Goal: Ask a question

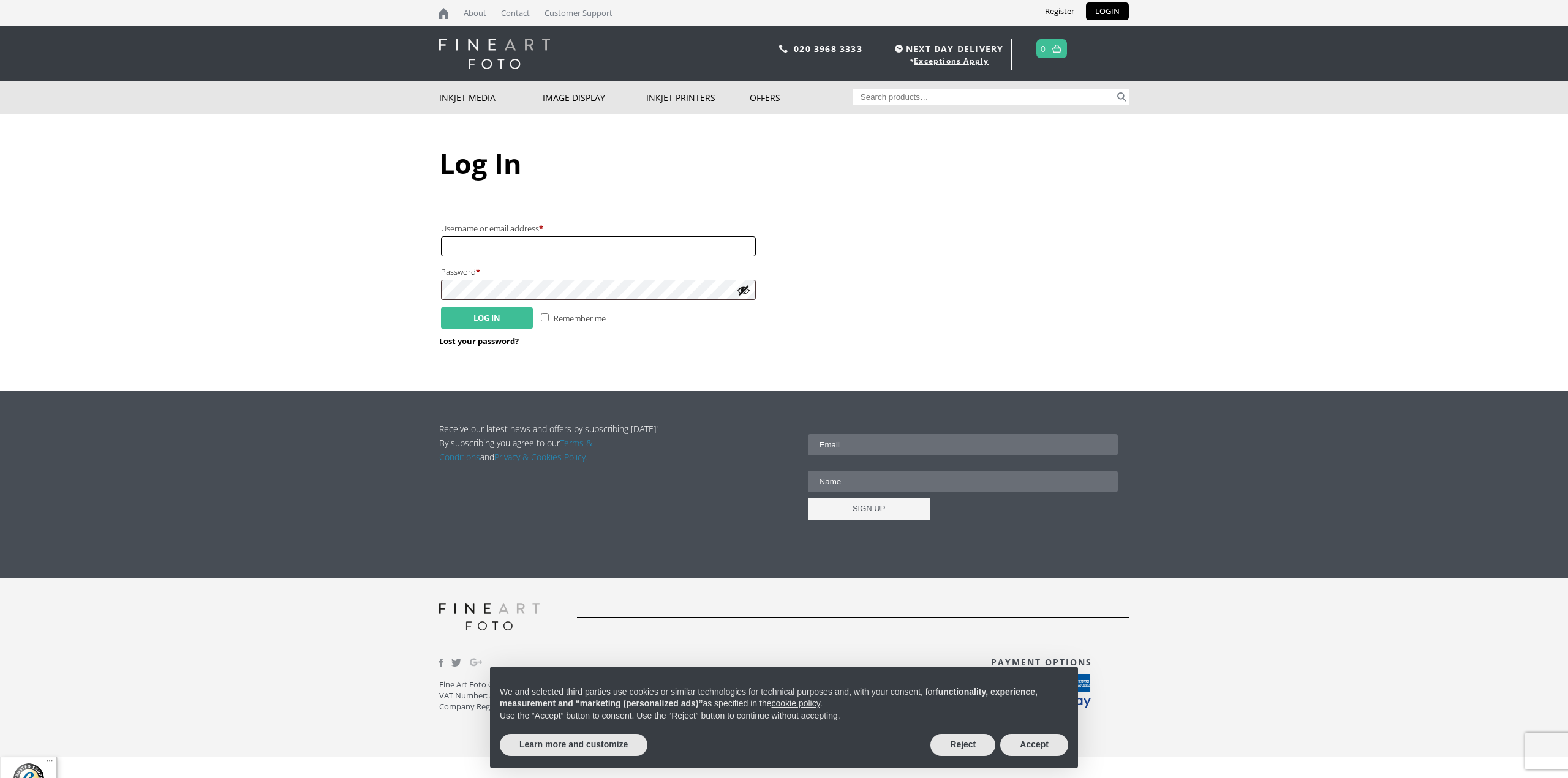
type input "andrew.gisby@andoverframing.co.uk"
click at [475, 311] on button "Log in" at bounding box center [487, 318] width 92 height 21
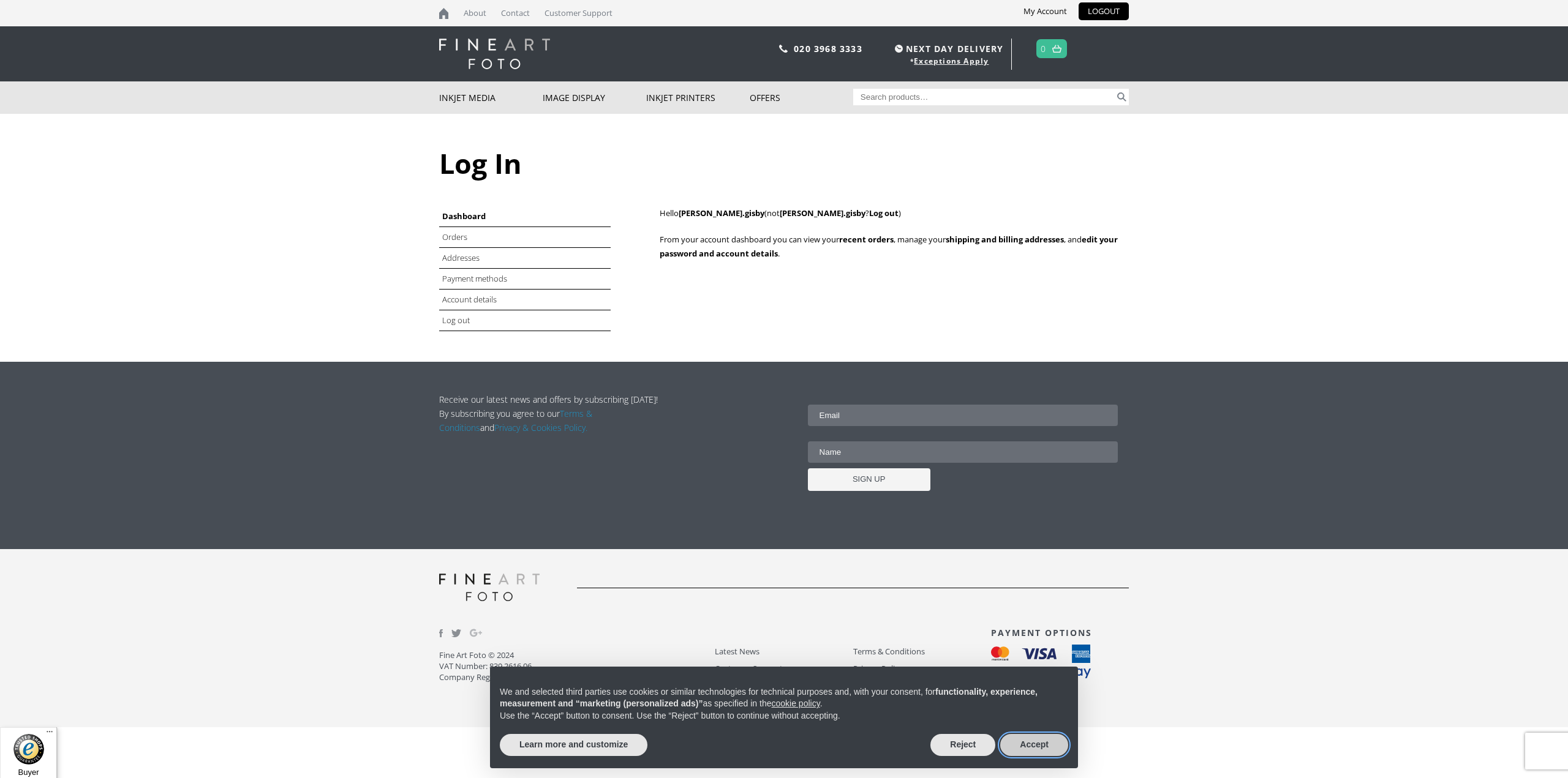
click at [1039, 751] on button "Accept" at bounding box center [1034, 744] width 68 height 22
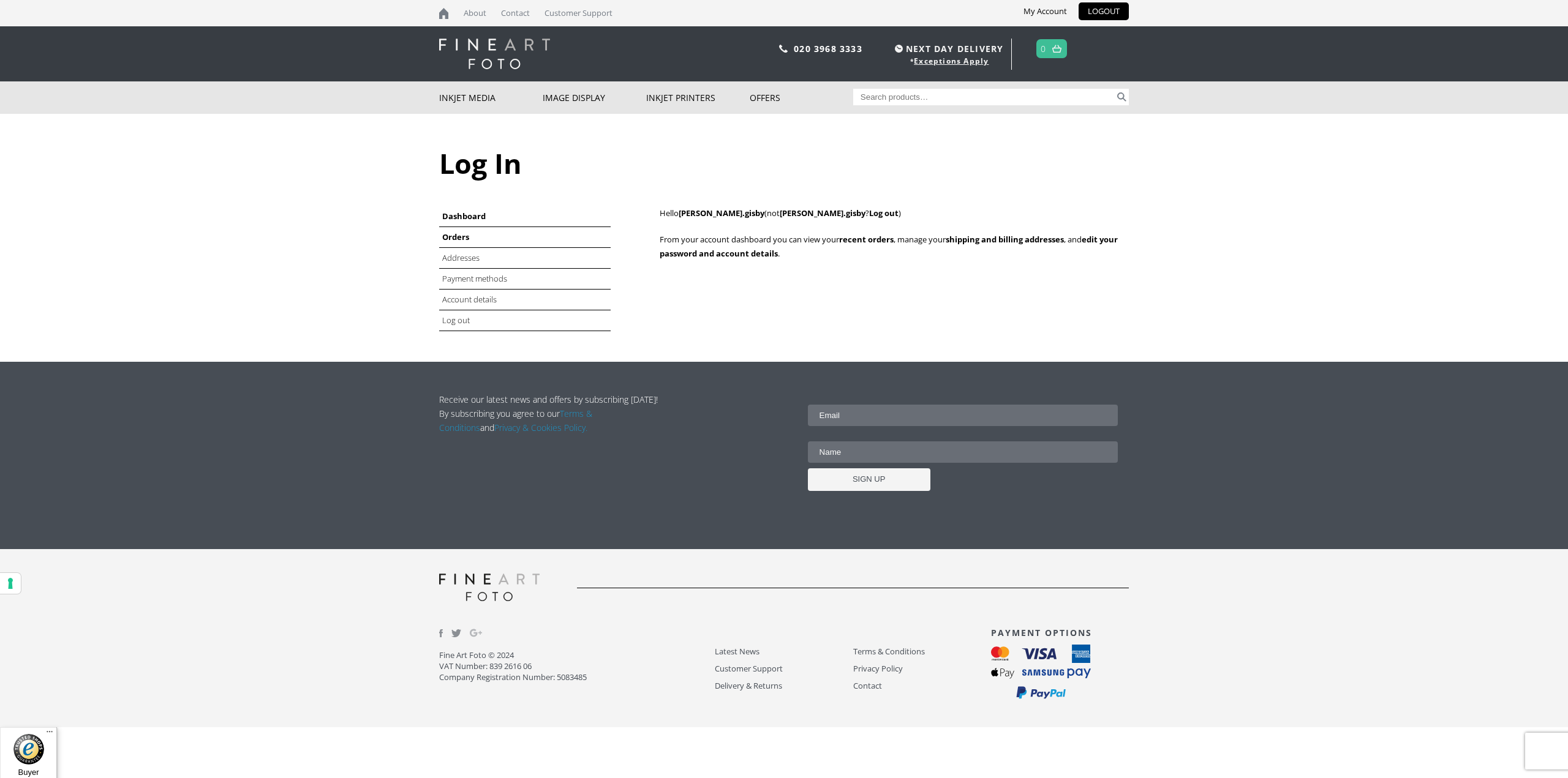
click at [457, 239] on link "Orders" at bounding box center [455, 236] width 27 height 11
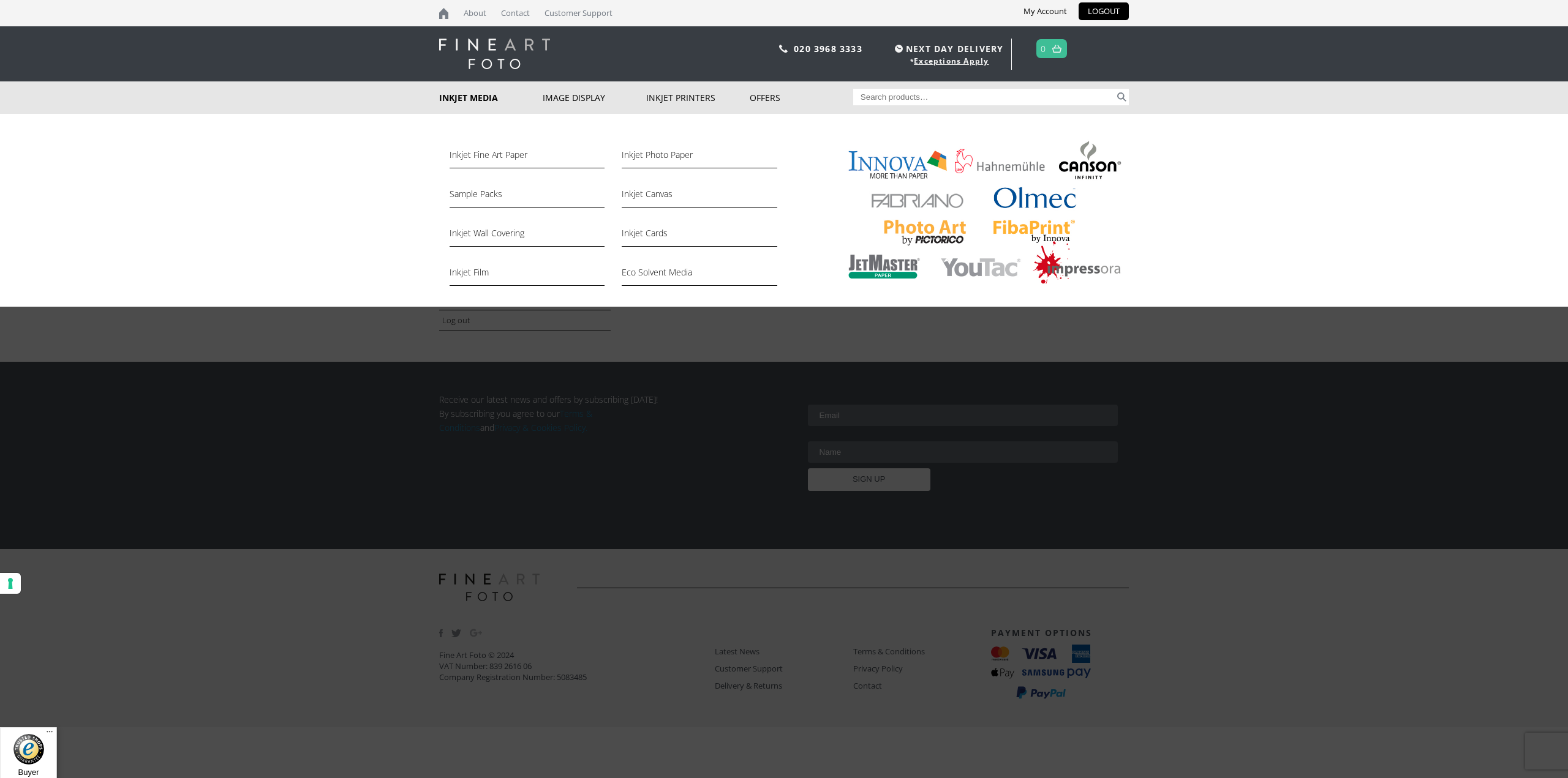
click at [472, 95] on link "Inkjet Media" at bounding box center [491, 98] width 104 height 33
click at [489, 156] on link "Inkjet Fine Art Paper" at bounding box center [527, 158] width 155 height 21
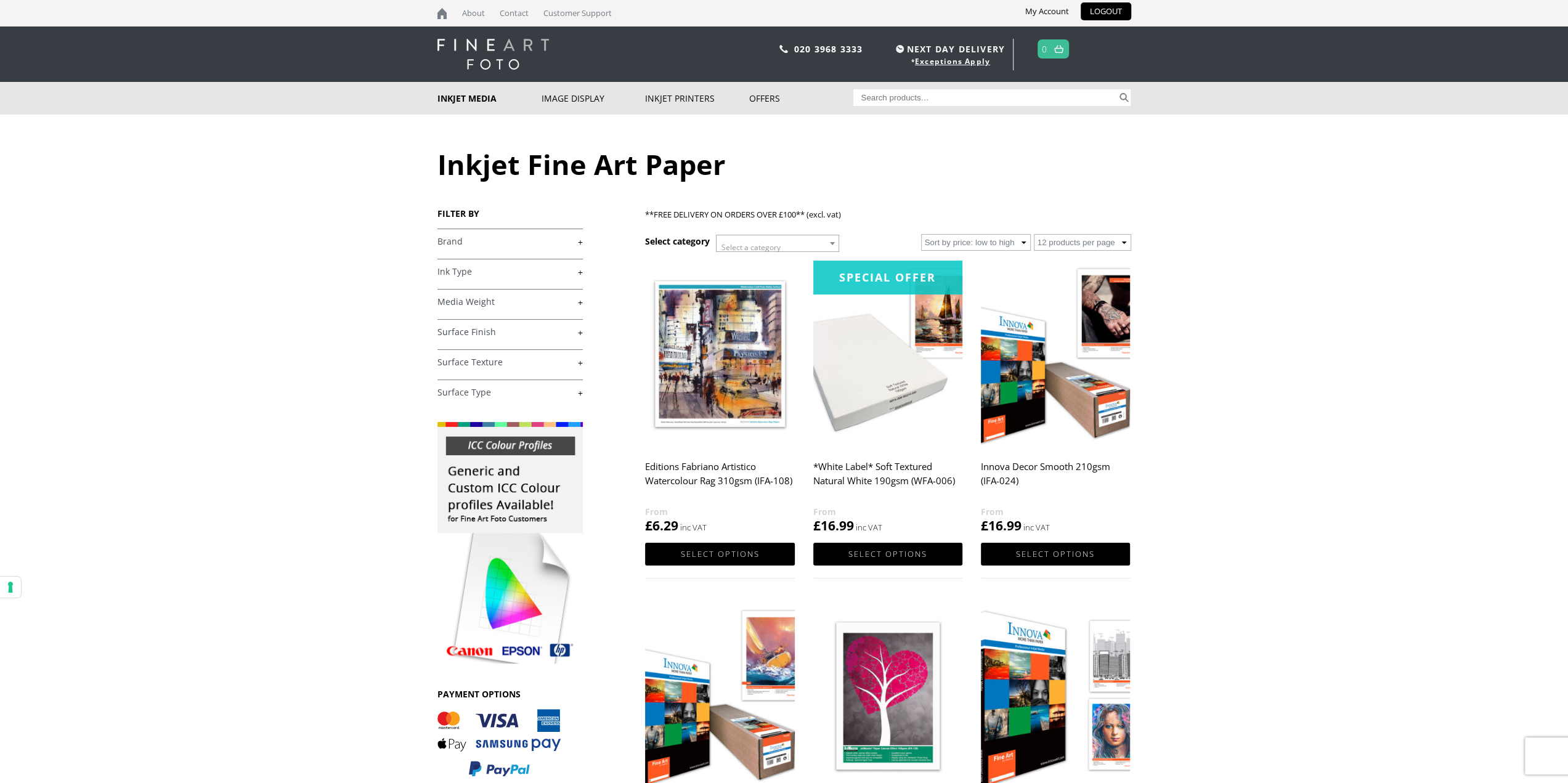
click at [925, 100] on input "Search for:" at bounding box center [985, 97] width 264 height 16
paste input "FibaPrint® White Matte 280gsm IFA 39"
type input "FibaPrint® White Matte 280gsm IFA 39"
click at [1118, 89] on button "Search" at bounding box center [1124, 97] width 15 height 16
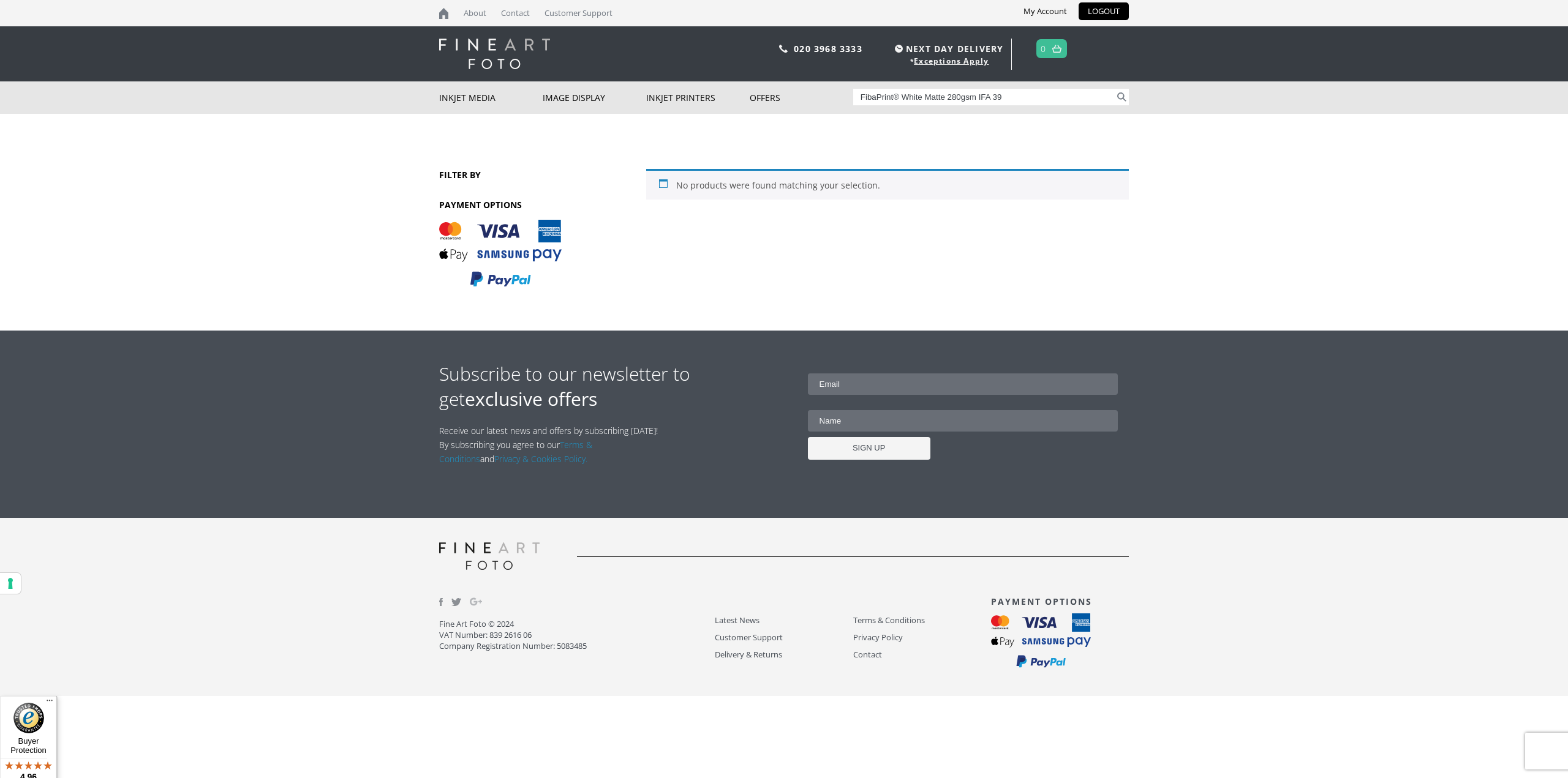
click at [942, 92] on input "FibaPrint® White Matte 280gsm IFA 39" at bounding box center [984, 96] width 262 height 16
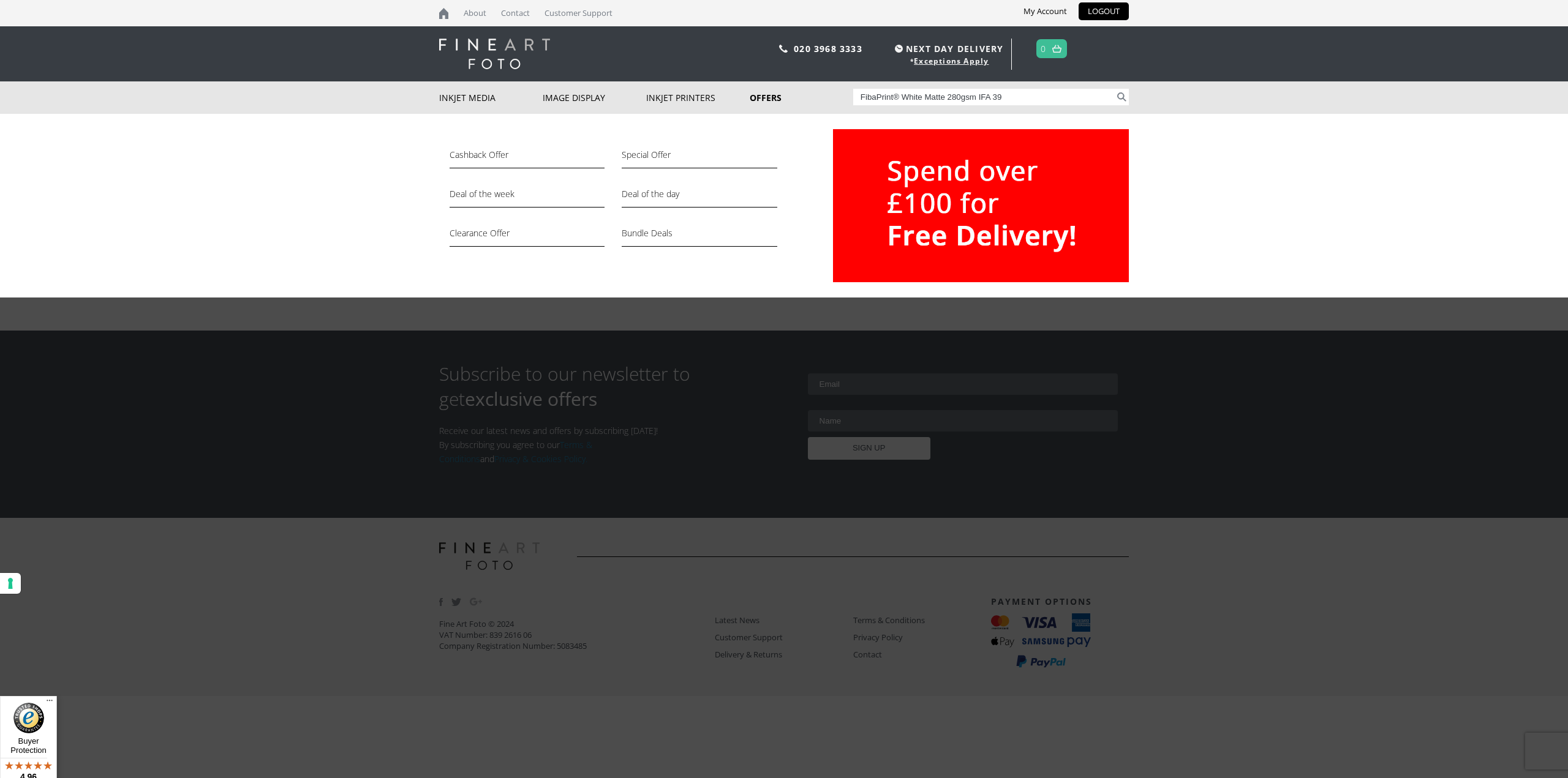
drag, startPoint x: 979, startPoint y: 95, endPoint x: 843, endPoint y: 96, distance: 136.0
click at [843, 96] on div "Inkjet Media Inkjet Fine Art Paper Inkjet Photo Paper Sample Packs Inkjet Canva…" at bounding box center [784, 98] width 690 height 33
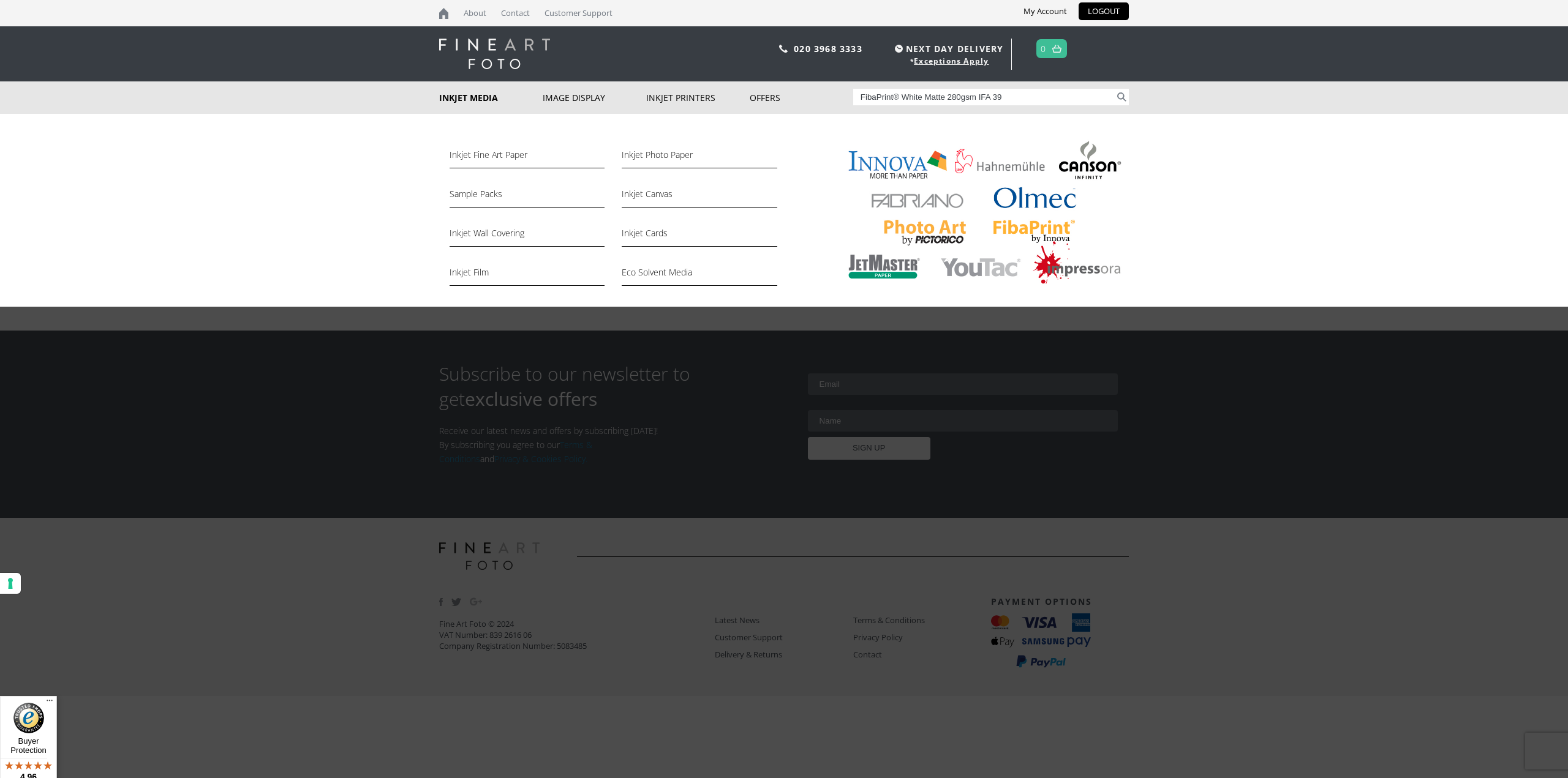
click at [480, 98] on link "Inkjet Media" at bounding box center [491, 98] width 104 height 33
click at [639, 155] on link "Inkjet Photo Paper" at bounding box center [698, 158] width 155 height 21
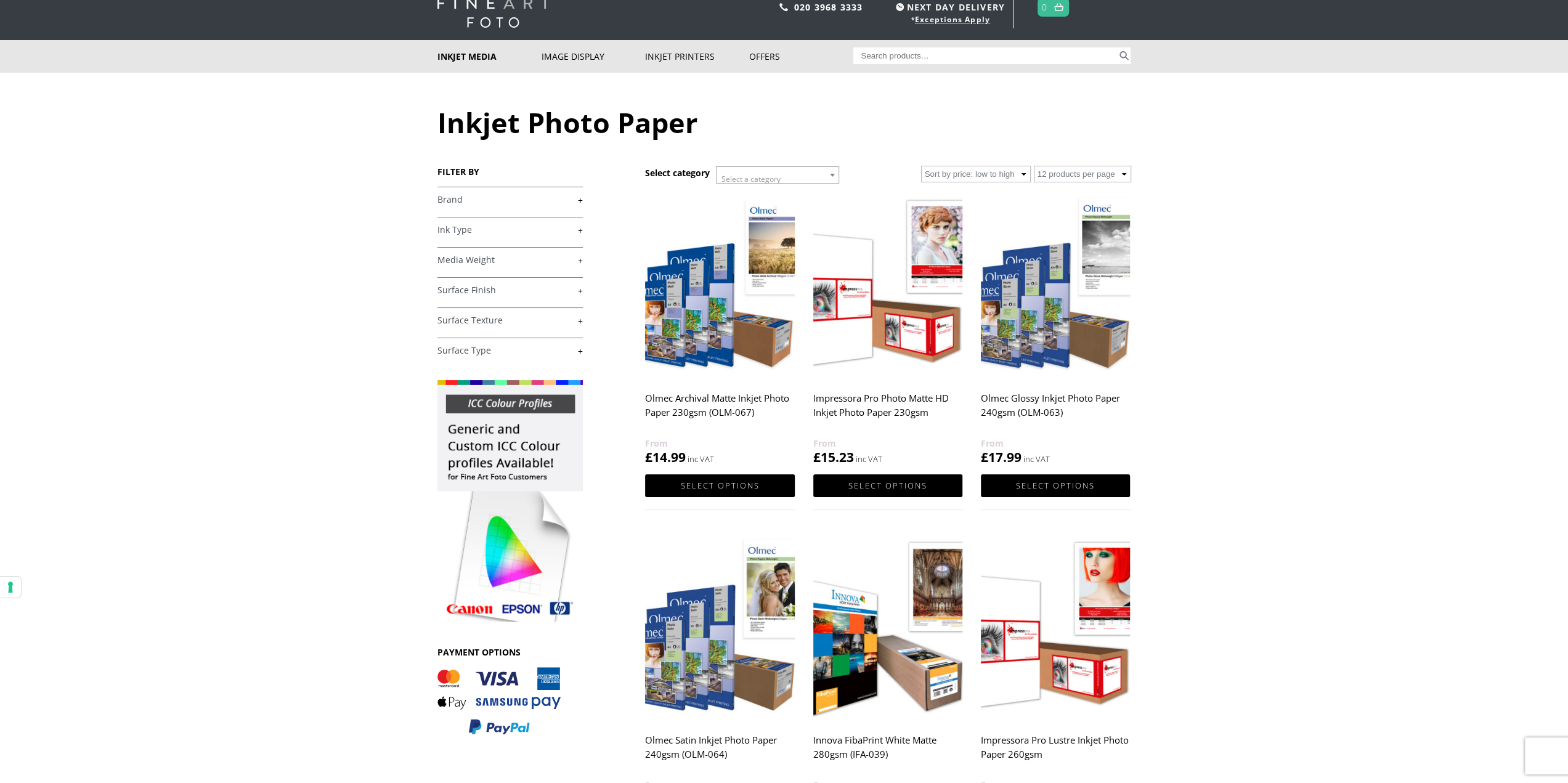
scroll to position [62, 0]
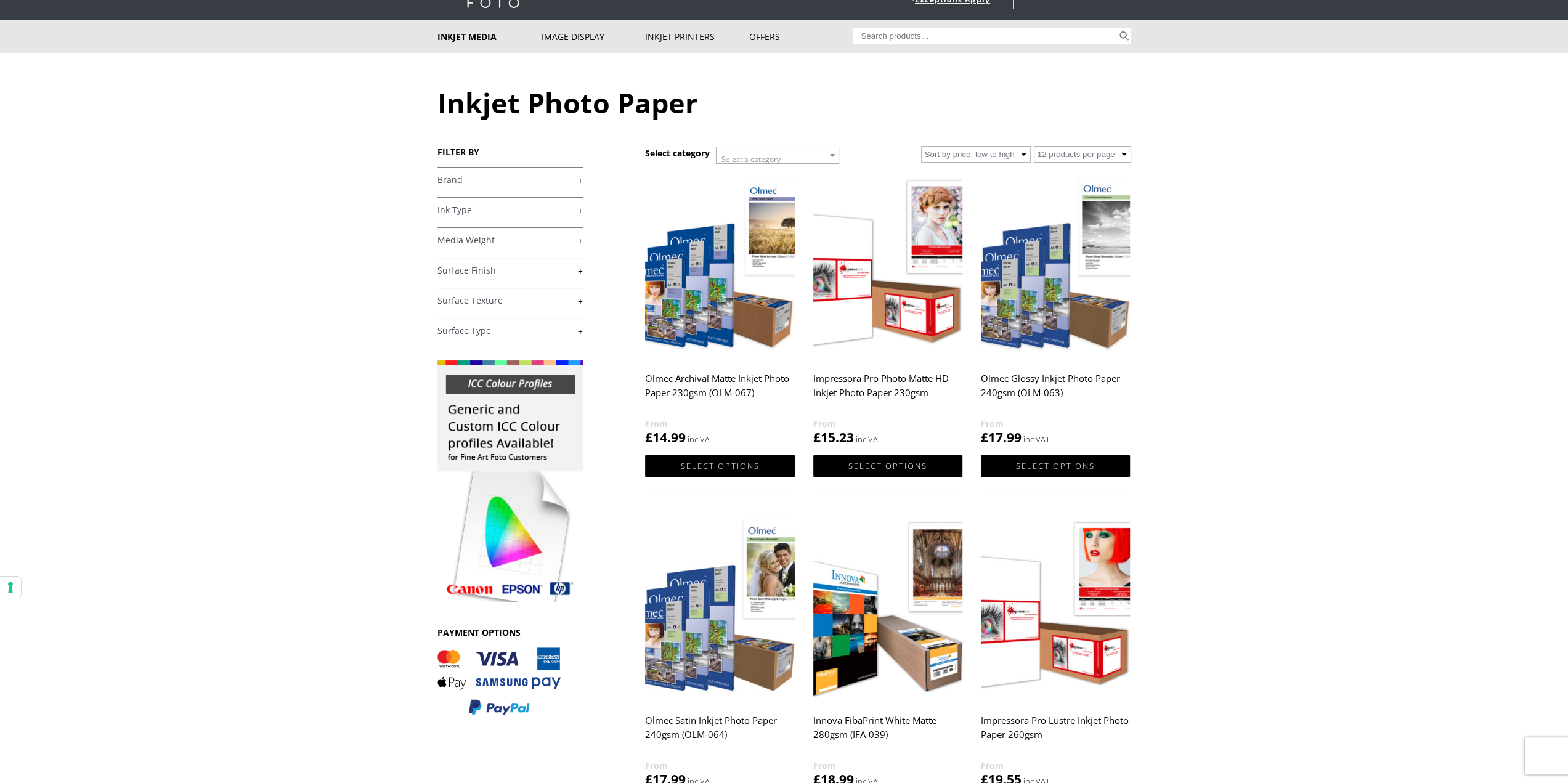
click at [484, 184] on link "+" at bounding box center [510, 180] width 145 height 12
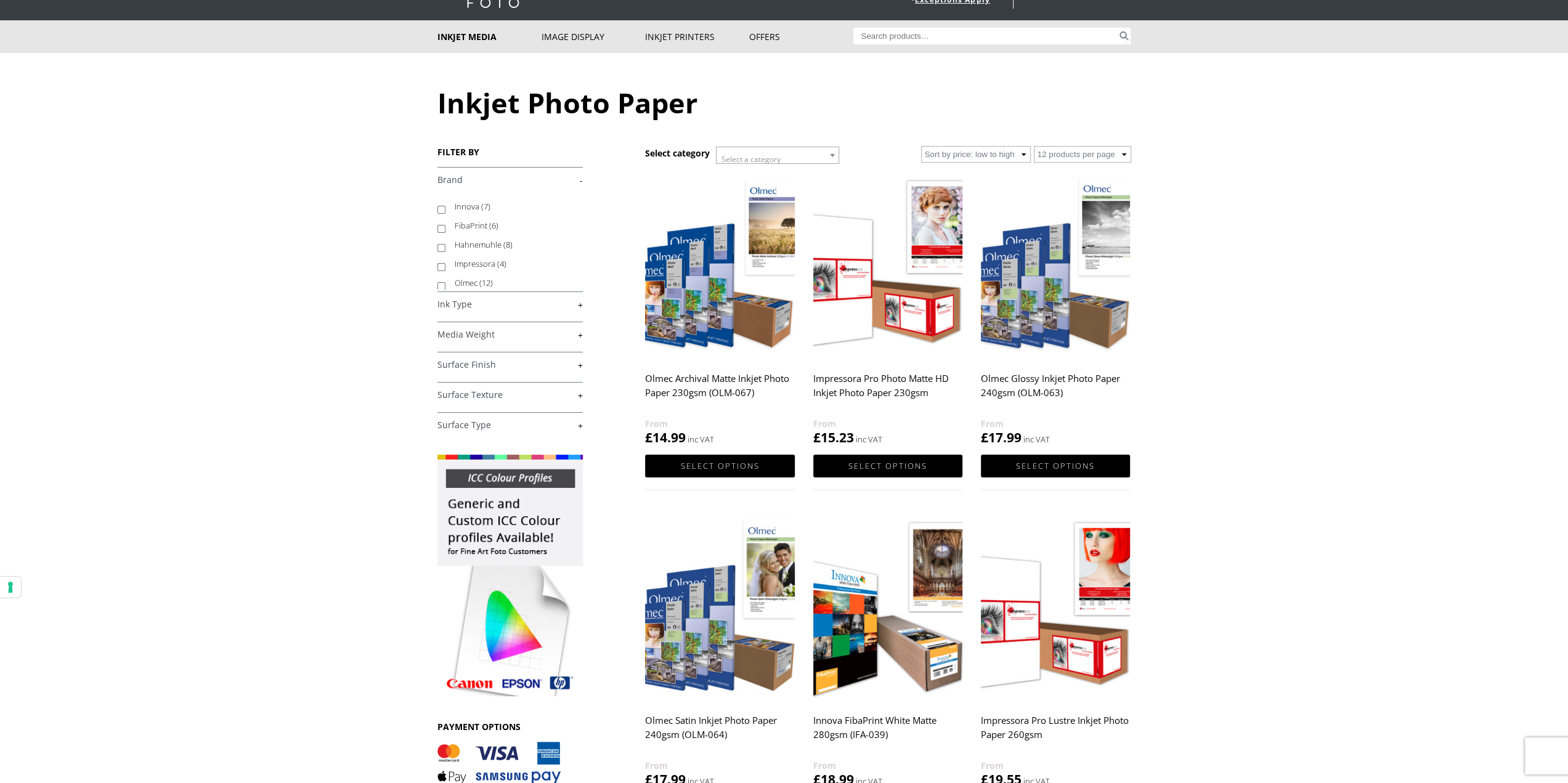
click at [471, 210] on label "Innova (7)" at bounding box center [512, 207] width 116 height 19
click at [446, 210] on input "Innova (7)" at bounding box center [442, 210] width 8 height 8
checkbox input "true"
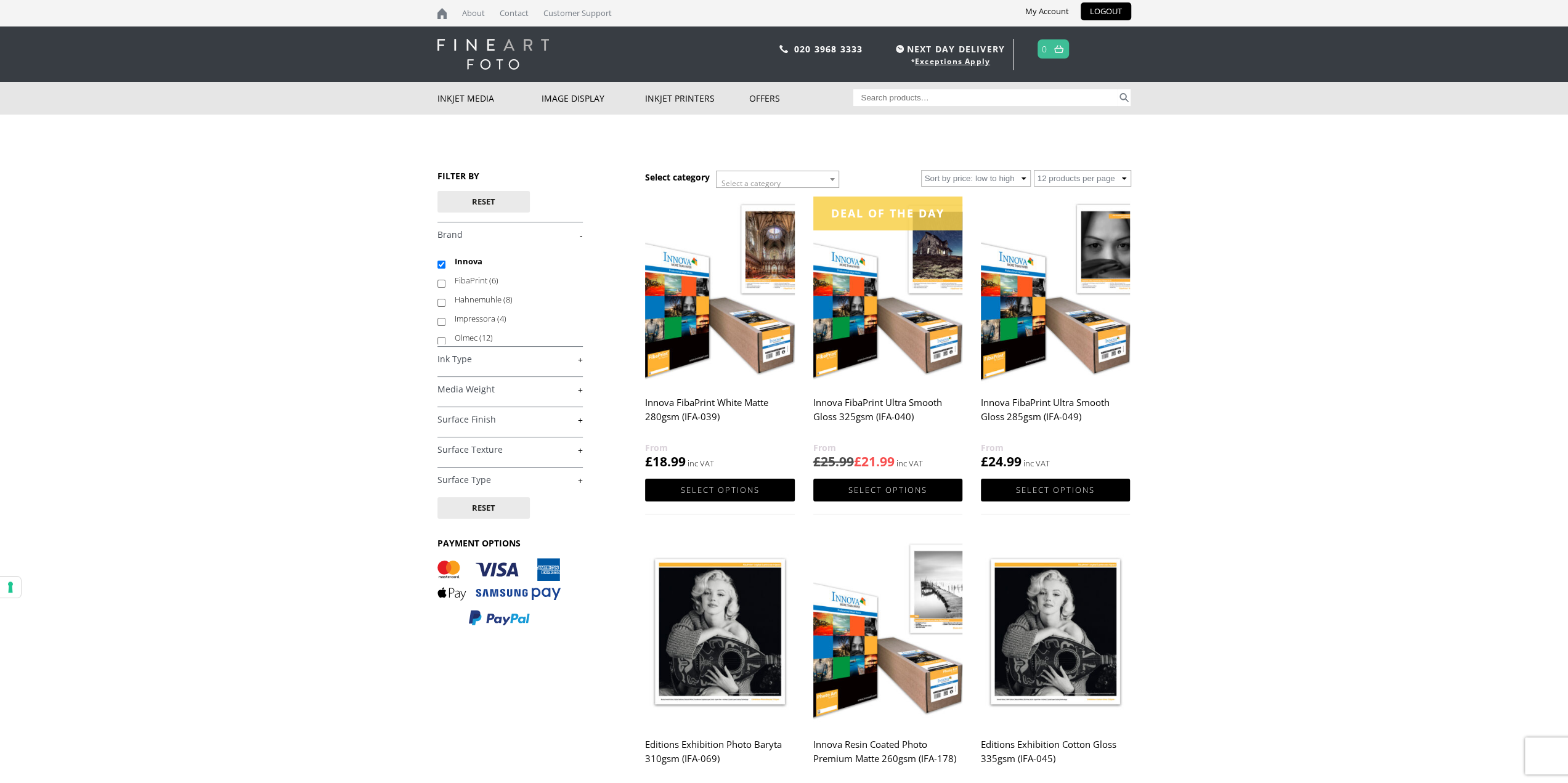
click at [740, 347] on img at bounding box center [719, 289] width 149 height 187
drag, startPoint x: 0, startPoint y: 0, endPoint x: 863, endPoint y: 212, distance: 888.7
click at [863, 212] on div "Deal of the day" at bounding box center [887, 213] width 149 height 34
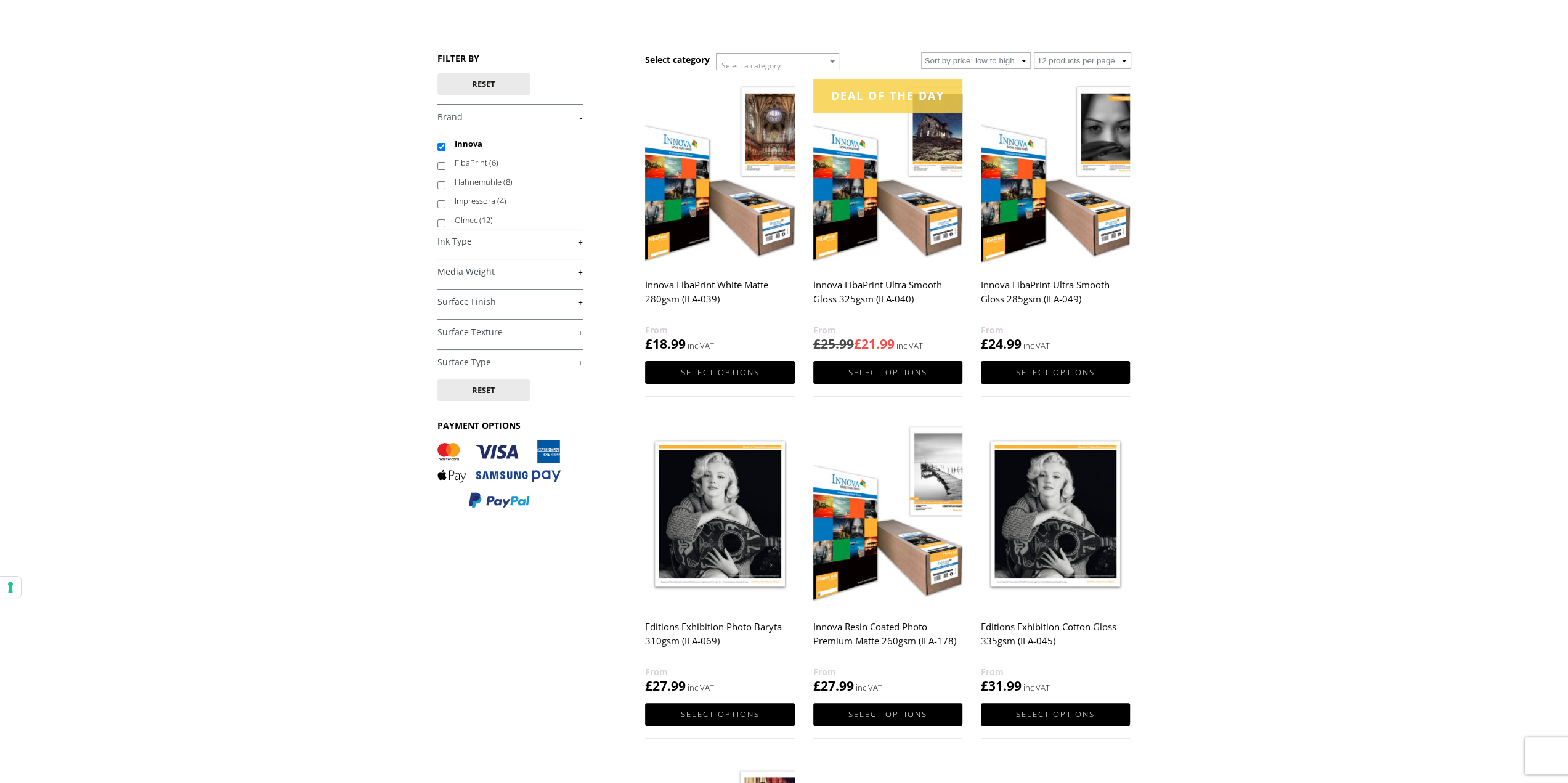
scroll to position [123, 0]
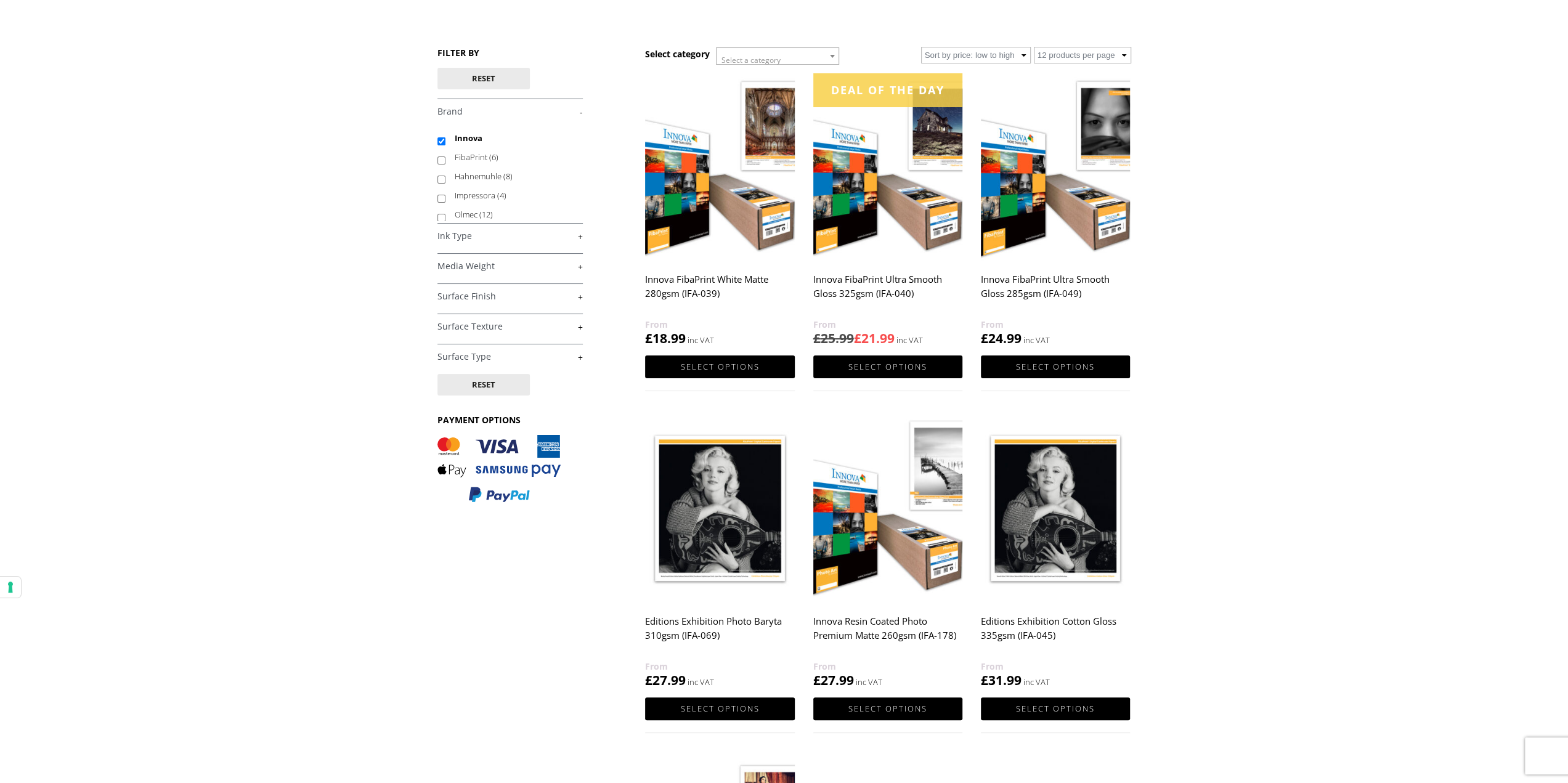
scroll to position [123, 0]
click at [691, 185] on img at bounding box center [719, 166] width 149 height 187
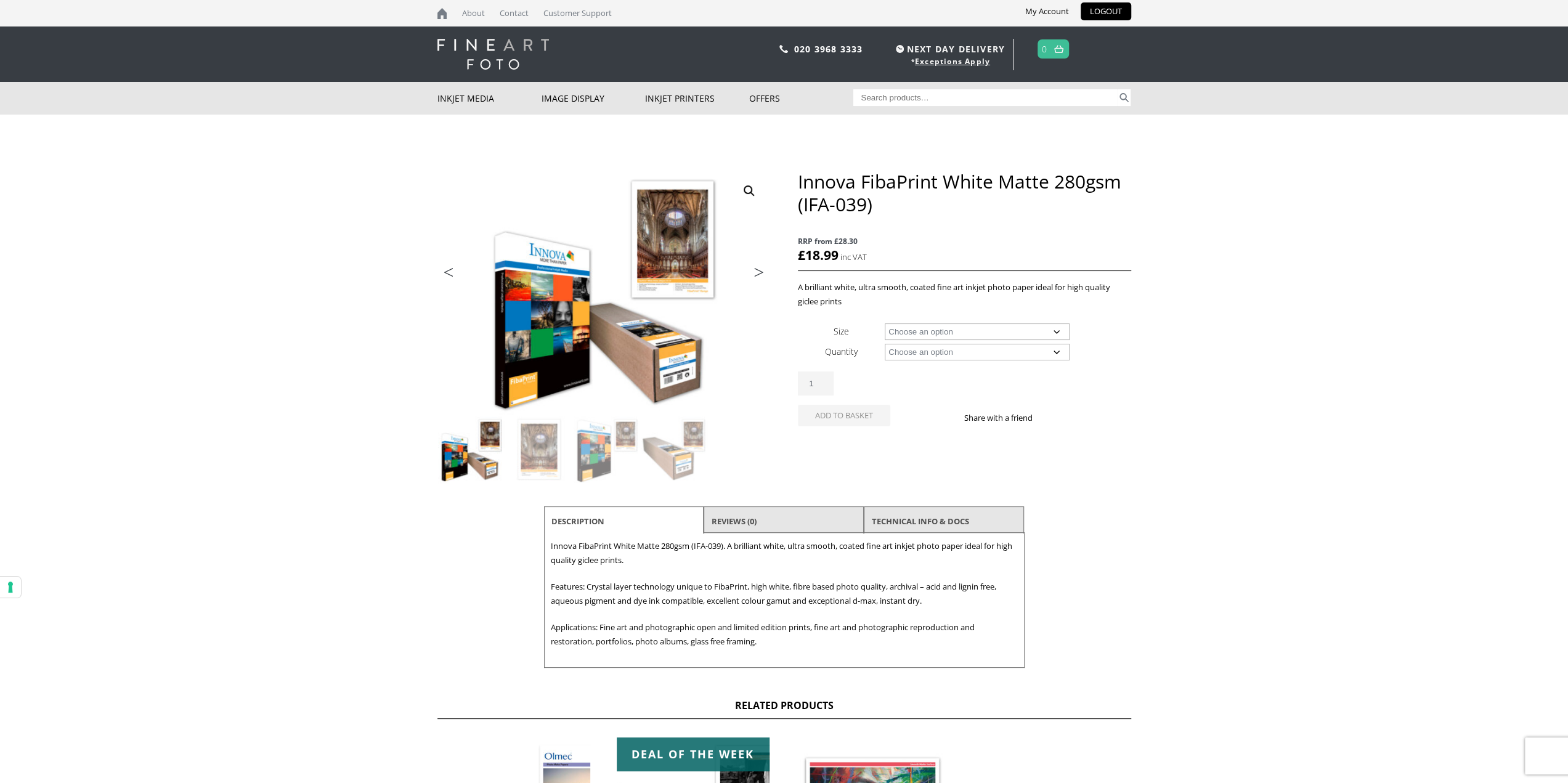
click at [937, 332] on select "Choose an option A4 Sheet A3 Sheet A3+ Sheet A2 Sheet 17" Wide Roll 24" Wide Ro…" at bounding box center [976, 332] width 185 height 16
click at [885, 324] on select "Choose an option A4 Sheet A3 Sheet A3+ Sheet A2 Sheet 17" Wide Roll 24" Wide Ro…" at bounding box center [976, 332] width 185 height 16
select select "17-wide-roll"
click at [934, 356] on select "Choose an option 15m" at bounding box center [976, 352] width 185 height 16
select select "15m"
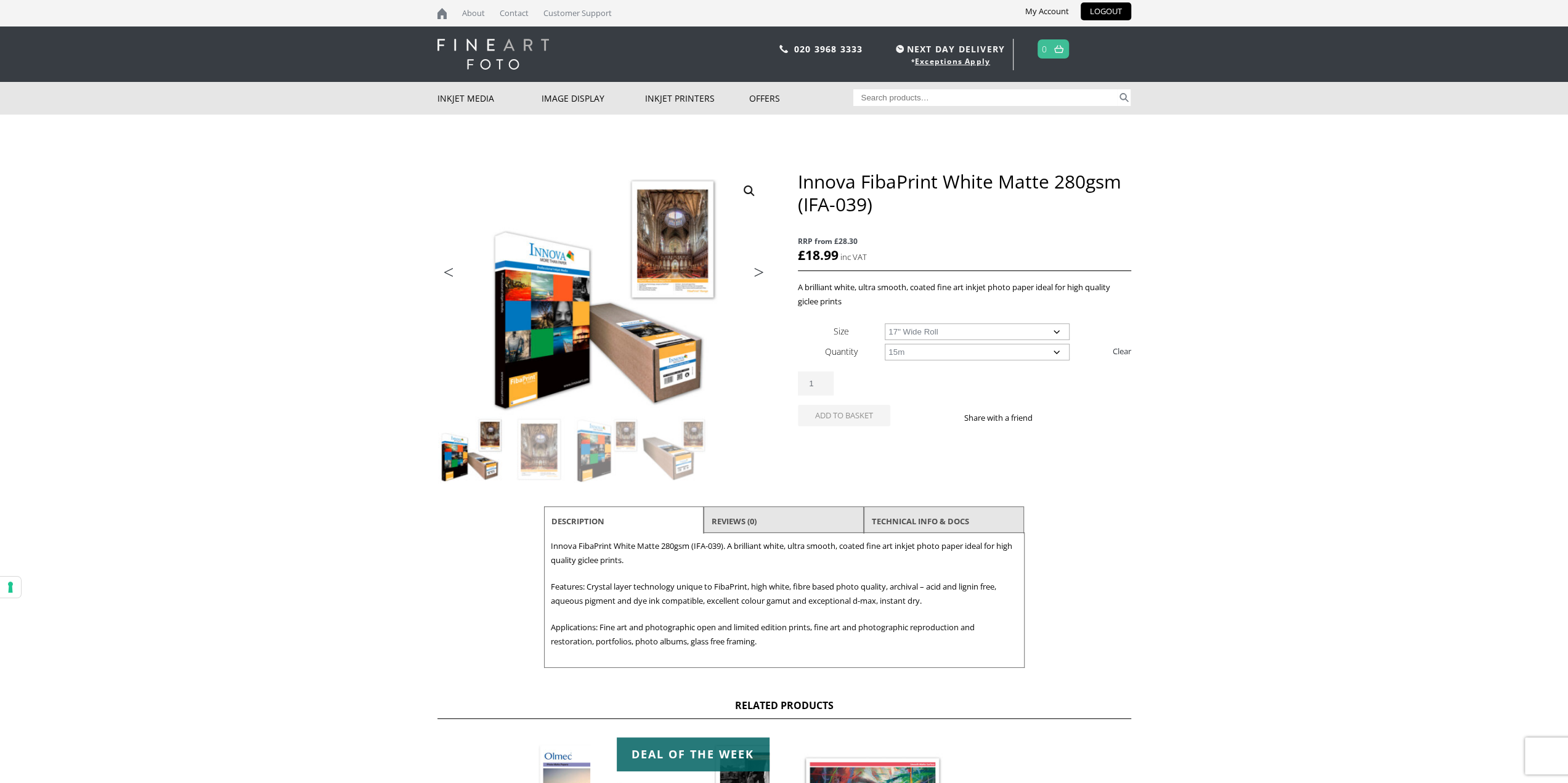
click at [885, 344] on select "Choose an option 15m" at bounding box center [976, 352] width 185 height 16
select select "17-wide-roll"
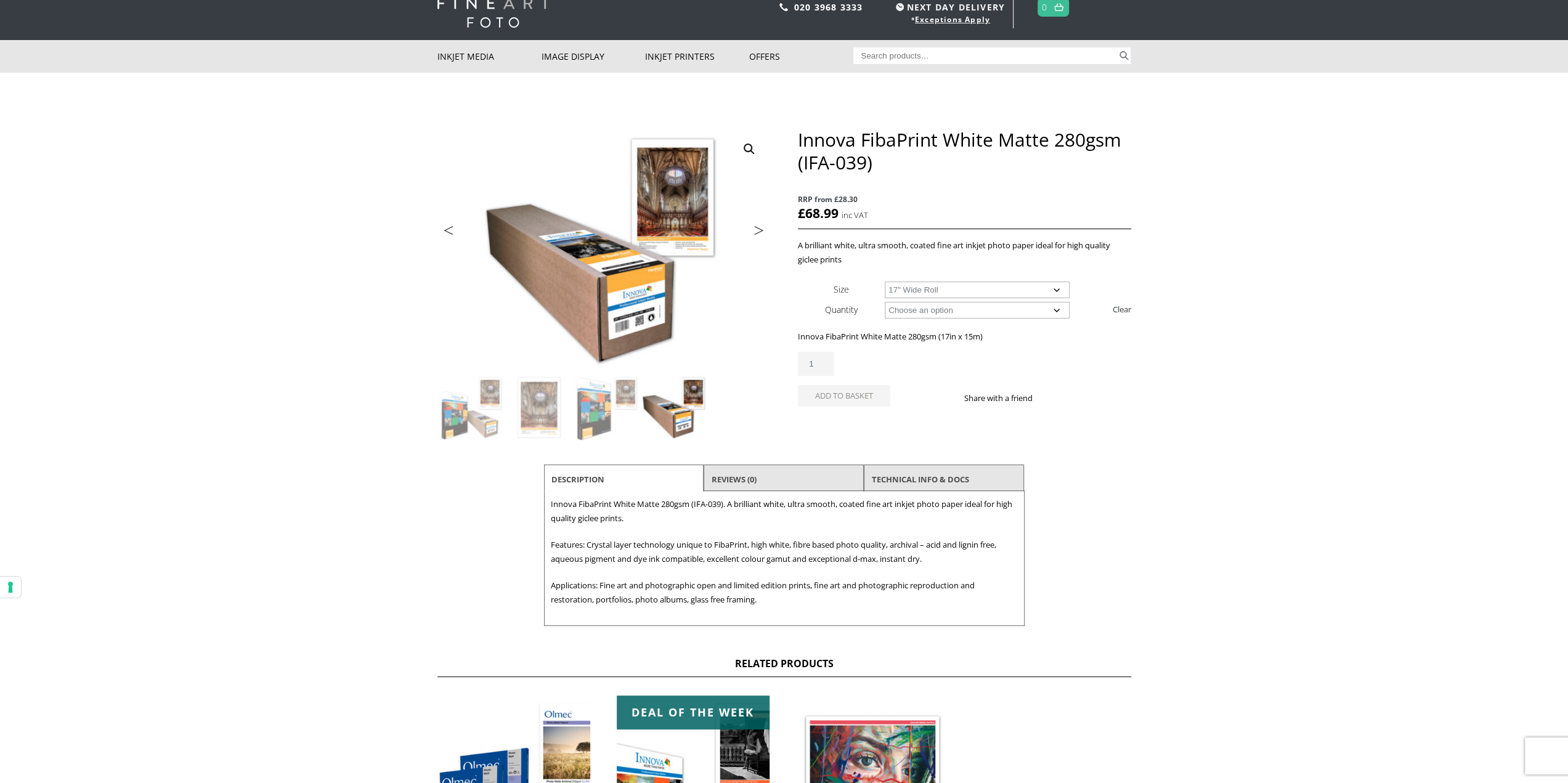
scroll to position [62, 0]
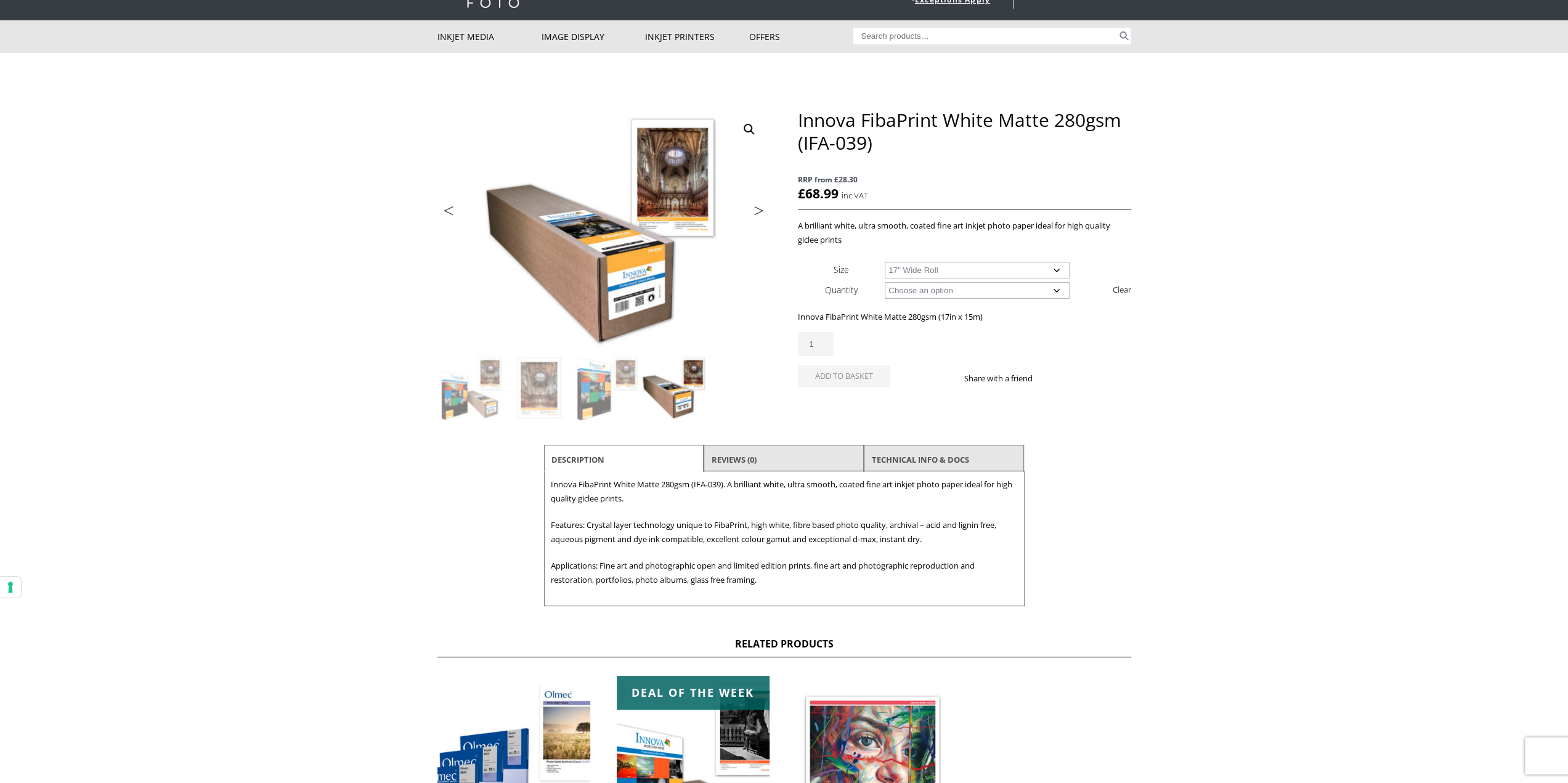
click at [932, 283] on select "Choose an option 15m" at bounding box center [976, 290] width 185 height 16
click at [885, 282] on select "Choose an option 15m" at bounding box center [976, 290] width 185 height 16
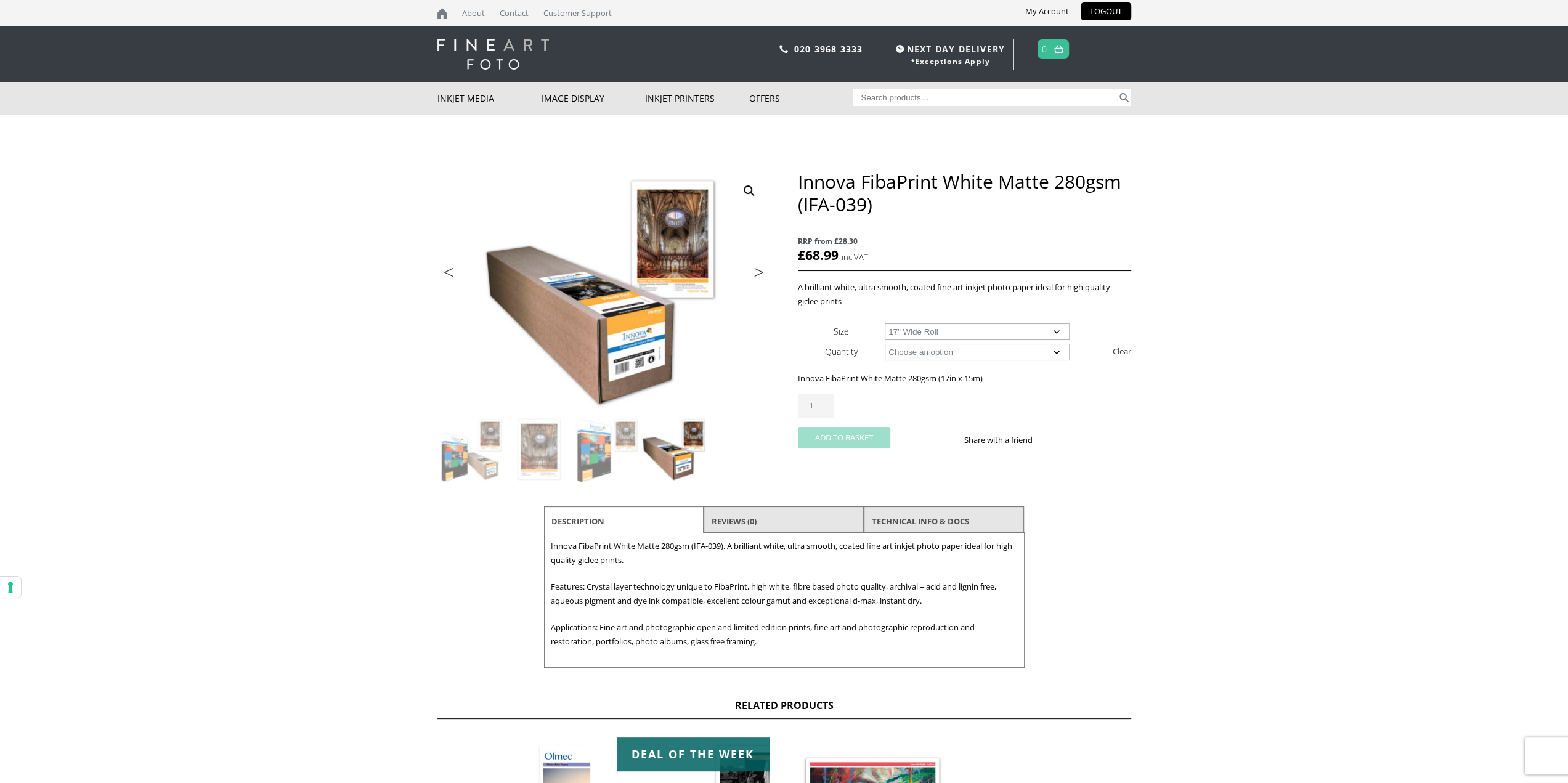
click at [837, 445] on button "Add to basket" at bounding box center [844, 438] width 93 height 21
type input "2"
click at [825, 403] on input "2" at bounding box center [815, 405] width 36 height 24
click at [681, 456] on img at bounding box center [675, 450] width 67 height 67
click at [1205, 458] on body "NEXT DAY DELIVERY * Exceptions Apply About Contact Customer Support My Account …" at bounding box center [784, 392] width 1568 height 783
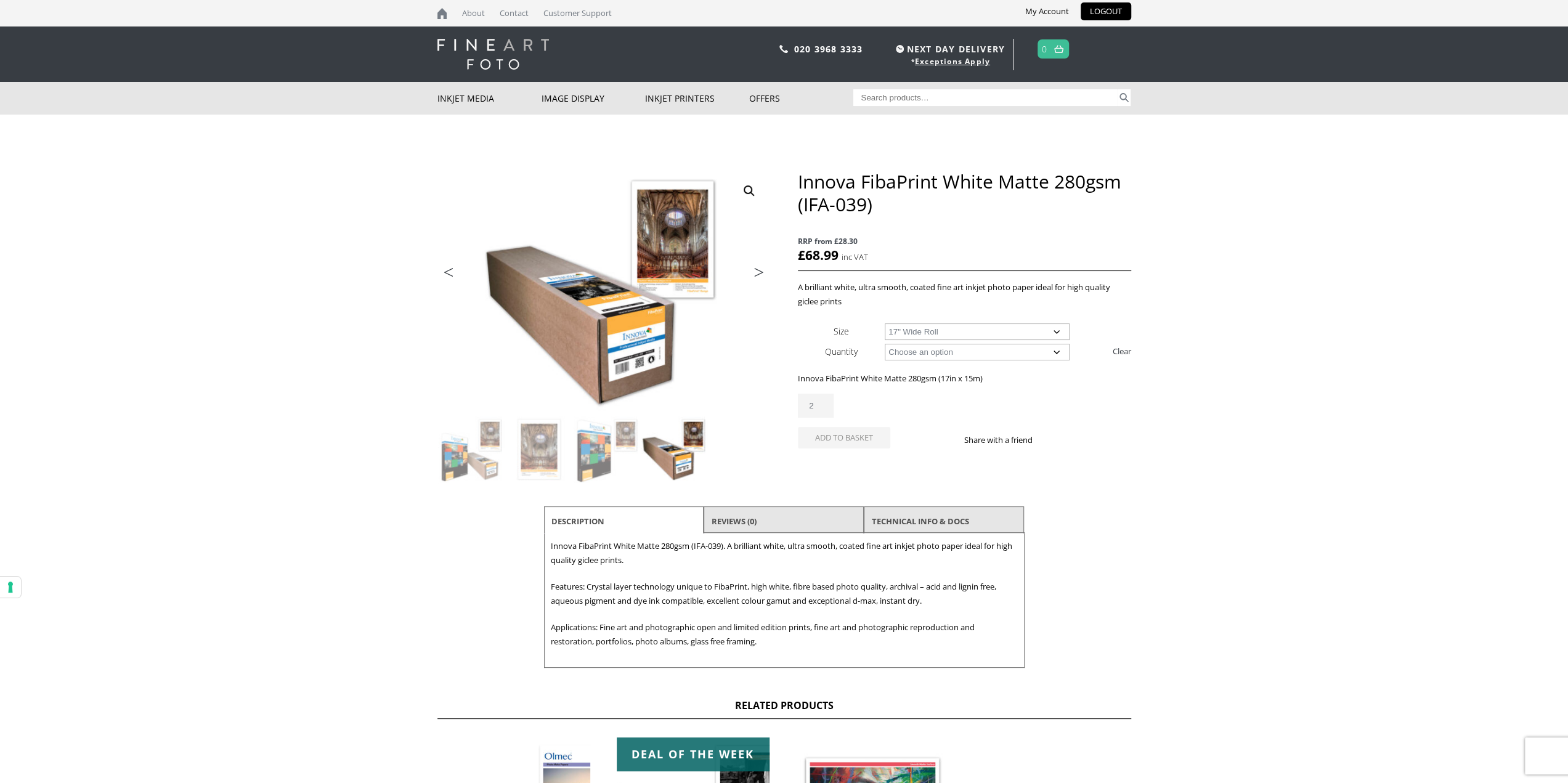
click at [1049, 334] on select "Choose an option 17" Wide Roll 24" Wide Roll 36" Wide Roll 44" Wide Roll 60" Wi…" at bounding box center [976, 332] width 185 height 16
click at [885, 324] on select "Choose an option 17" Wide Roll 24" Wide Roll 36" Wide Roll 44" Wide Roll 60" Wi…" at bounding box center [976, 332] width 185 height 16
click at [939, 327] on select "Choose an option 17" Wide Roll 24" Wide Roll 36" Wide Roll 44" Wide Roll 60" Wi…" at bounding box center [976, 332] width 185 height 16
click at [885, 324] on select "Choose an option 17" Wide Roll 24" Wide Roll 36" Wide Roll 44" Wide Roll 60" Wi…" at bounding box center [976, 332] width 185 height 16
select select "17-wide-roll"
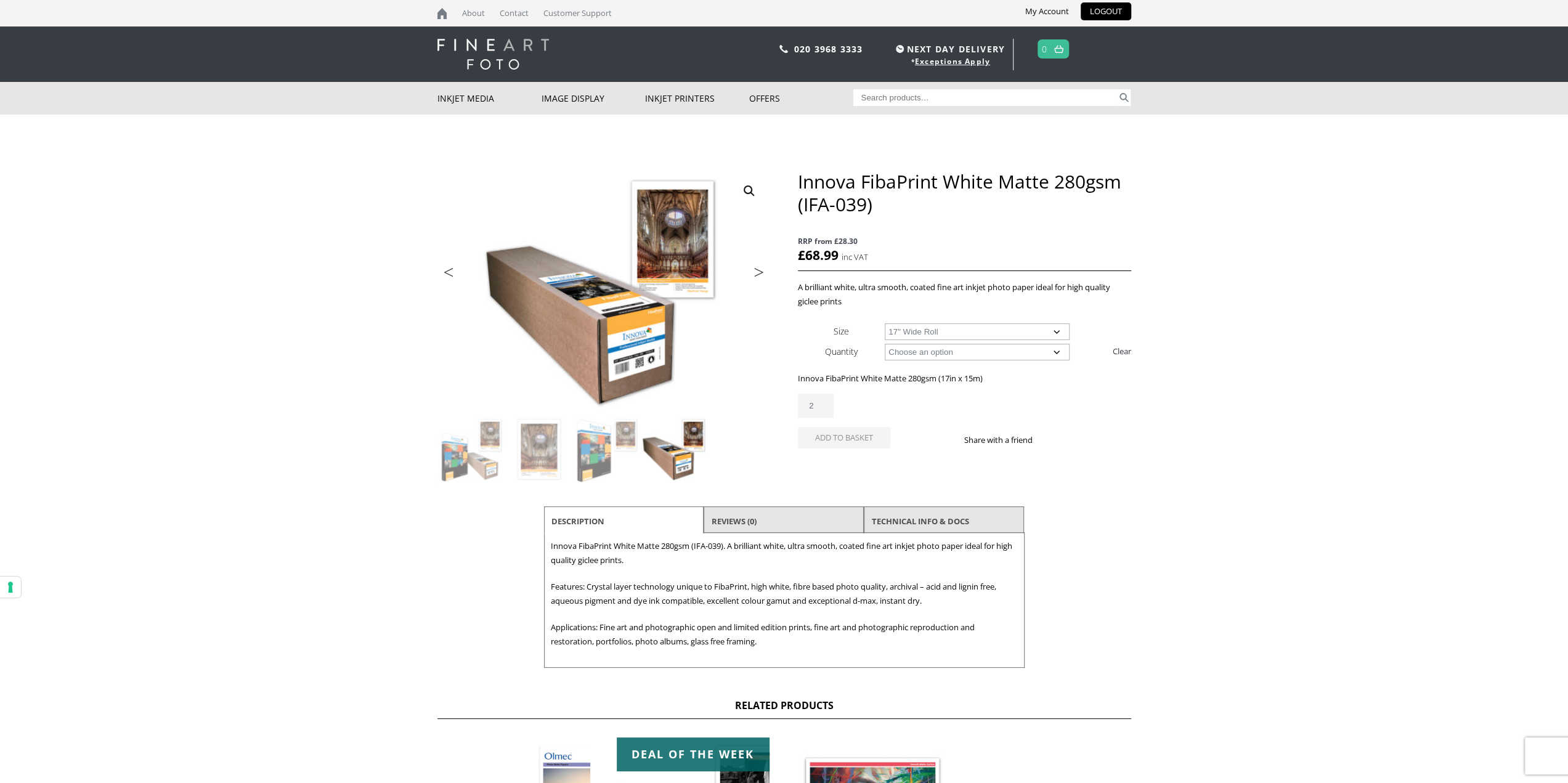
click at [915, 348] on select "Choose an option 15m" at bounding box center [976, 352] width 185 height 16
click at [885, 344] on select "Choose an option 15m" at bounding box center [976, 352] width 185 height 16
drag, startPoint x: 1004, startPoint y: 382, endPoint x: 799, endPoint y: 378, distance: 205.0
click at [799, 378] on p "Innova FibaPrint White Matte 280gsm (17in x 15m)" at bounding box center [964, 378] width 333 height 14
copy p "Innova FibaPrint White Matte 280gsm (17in x 15m)"
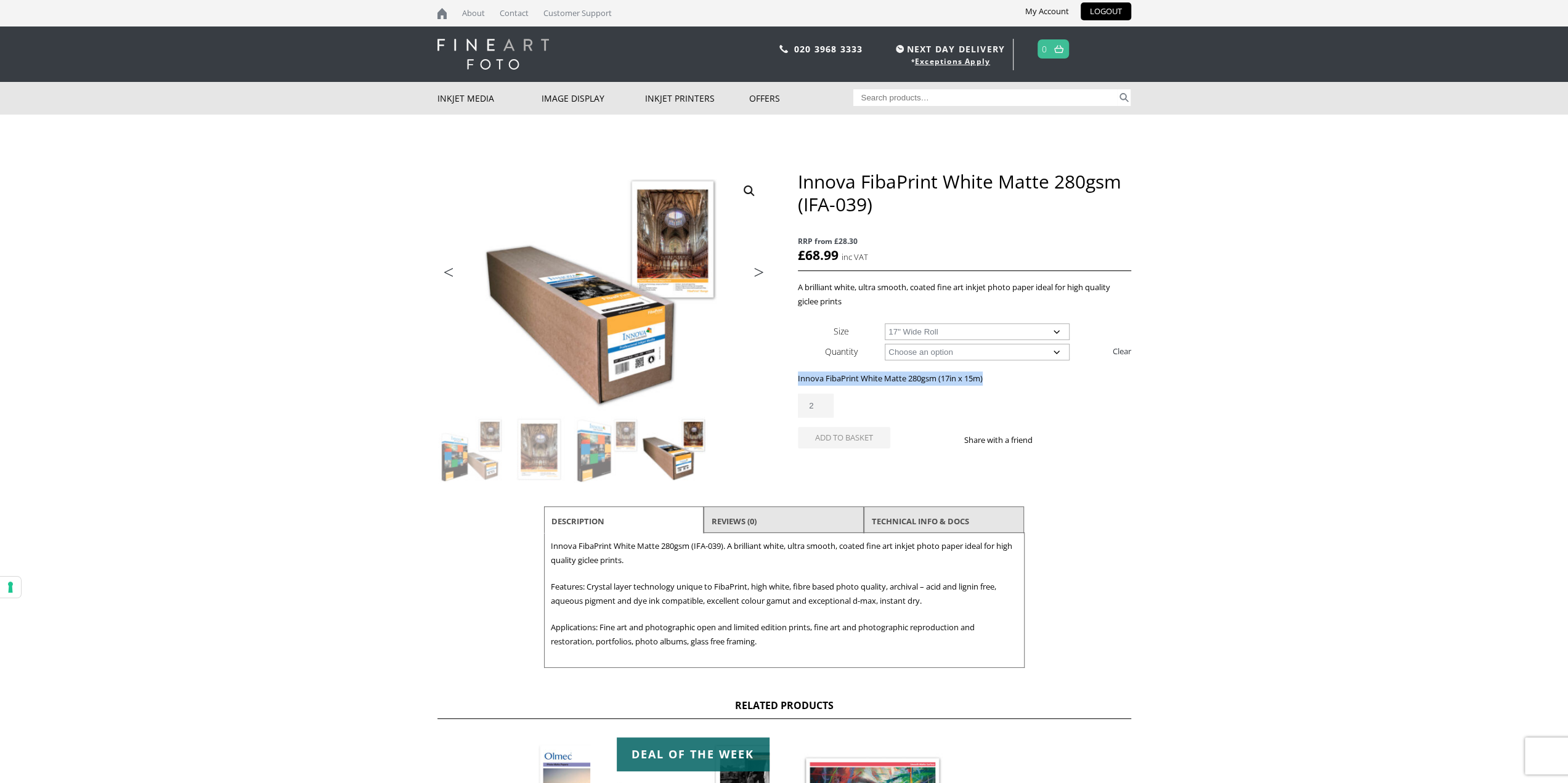
click at [477, 48] on img at bounding box center [493, 54] width 111 height 31
click at [516, 8] on link "Contact" at bounding box center [514, 13] width 42 height 26
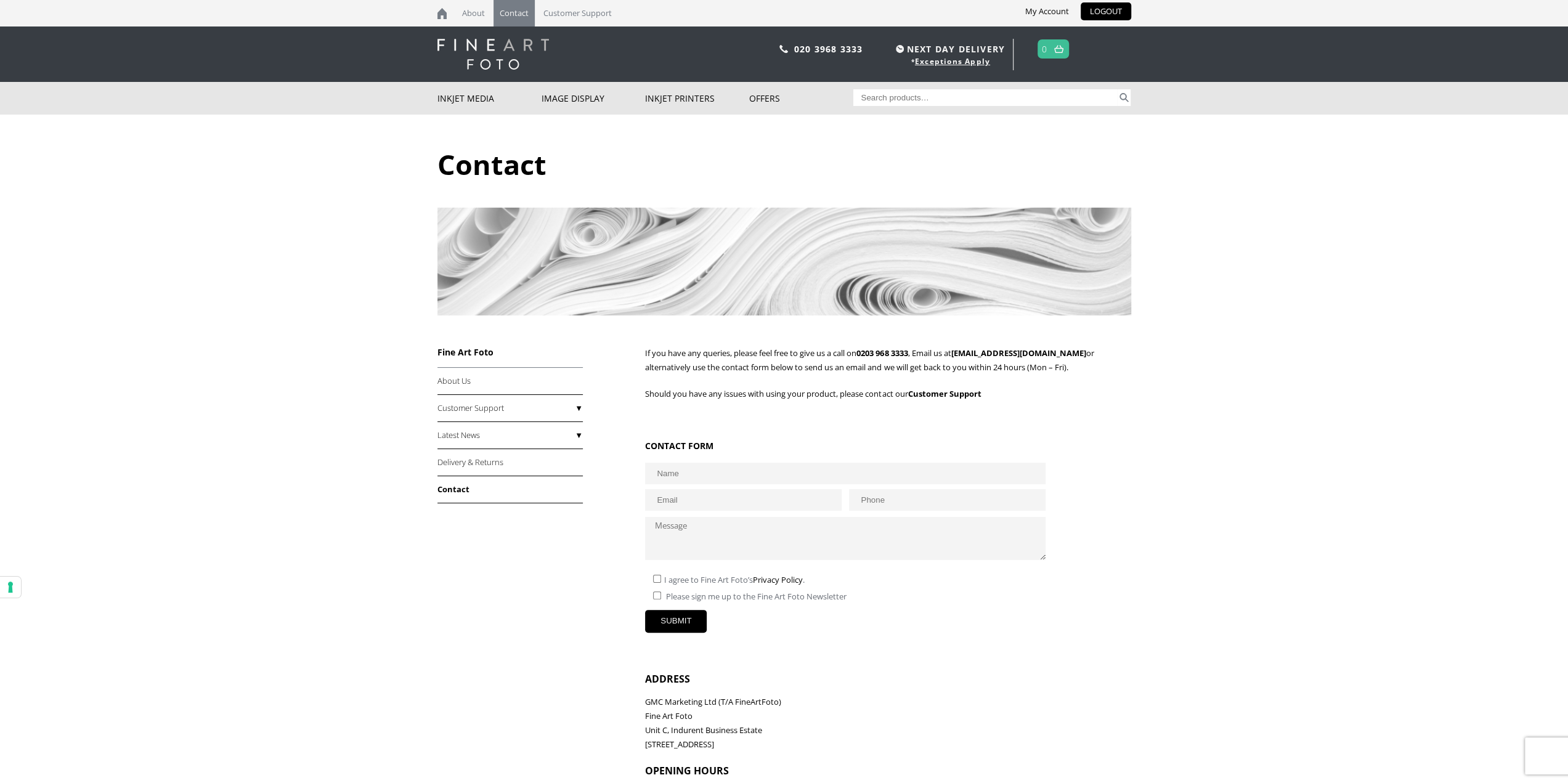
click at [698, 480] on input "text" at bounding box center [845, 474] width 400 height 21
type input "Andrew Gisby"
type input "andrew.gisby@andoverframing.co.uk"
type input "07766205684"
drag, startPoint x: 888, startPoint y: 505, endPoint x: 824, endPoint y: 504, distance: 64.0
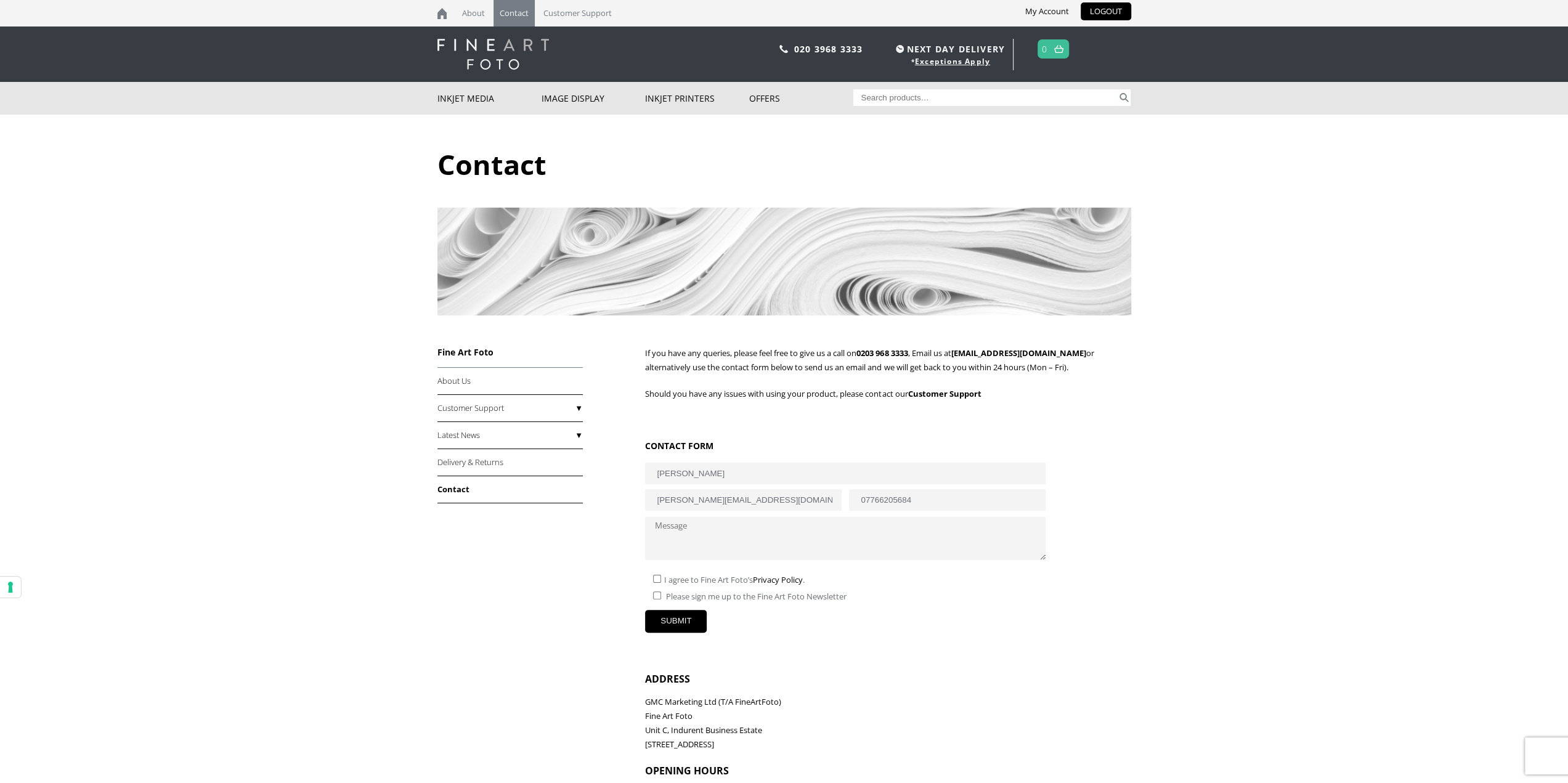
click at [824, 504] on form "CONTACT FORM Andrew Gisby andrew.gisby@andoverframing.co.uk 07766205684 I agree…" at bounding box center [839, 550] width 389 height 220
paste textarea "Innova FibaPrint White Matte 280gsm (17in x 15m)"
type textarea "Hi Just wondering if you be getting - Innova FibaPrint White Matte 280gsm (17in…"
click at [679, 582] on div "I agree to Fine Art Foto’s Privacy Policy ." at bounding box center [839, 576] width 389 height 16
click at [659, 582] on input"] "checkbox" at bounding box center [657, 579] width 8 height 8
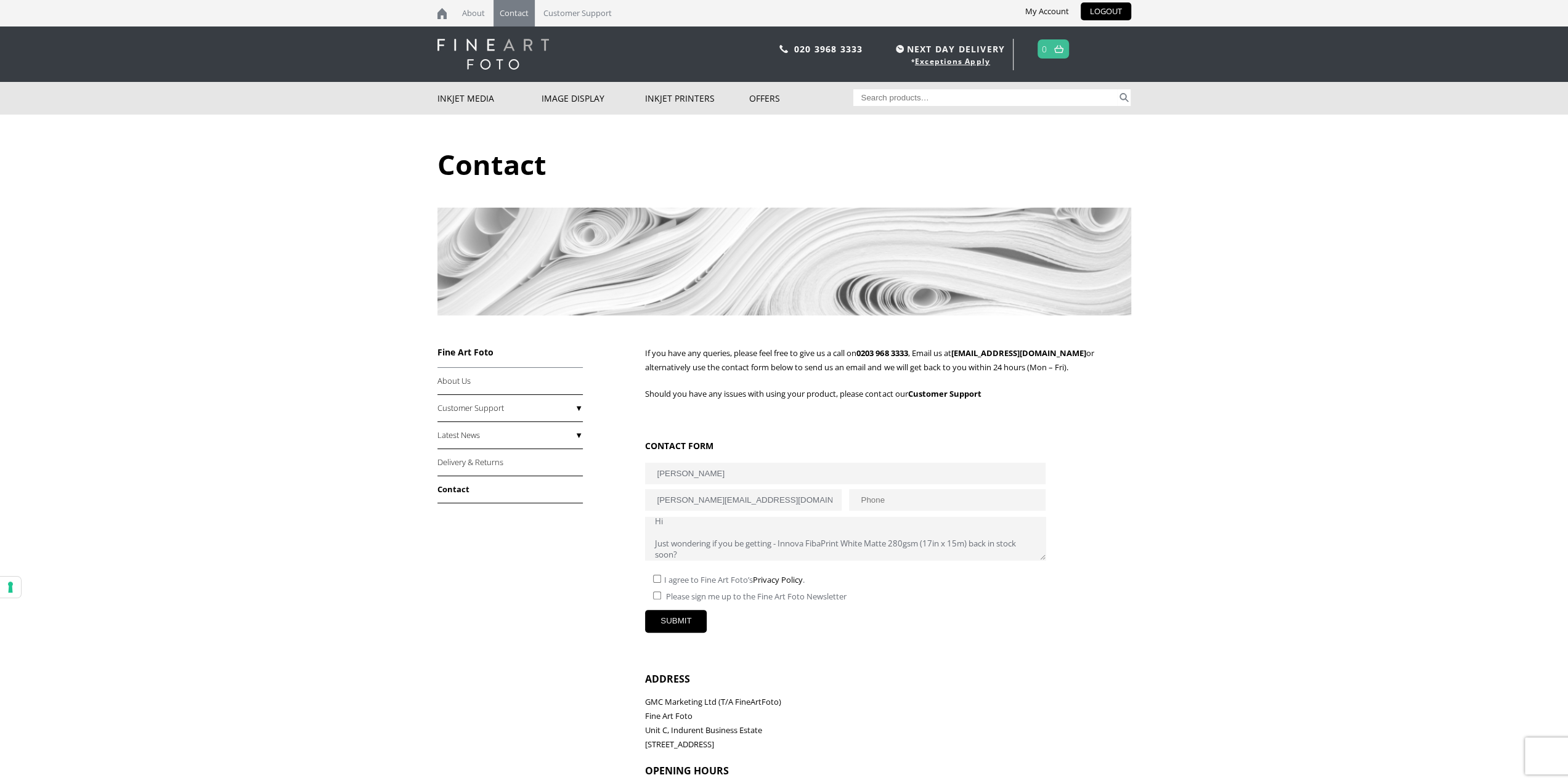
checkbox input"] "true"
click at [732, 541] on textarea "Hi Just wondering if you be getting - Innova FibaPrint White Matte 280gsm (17in…" at bounding box center [845, 538] width 400 height 44
click at [741, 541] on textarea "Hi Just wondering if you be getting - Innova FibaPrint White Matte 280gsm (17in…" at bounding box center [845, 538] width 400 height 44
click at [721, 551] on textarea "Hi Just wondering if Innova FibaPrint White Matte 280gsm (17in x 15m) will be a…" at bounding box center [845, 538] width 400 height 44
click at [912, 544] on textarea "Hi Just wondering if Innova FibaPrint White Matte 280gsm (17in x 15m) will be a…" at bounding box center [845, 538] width 400 height 44
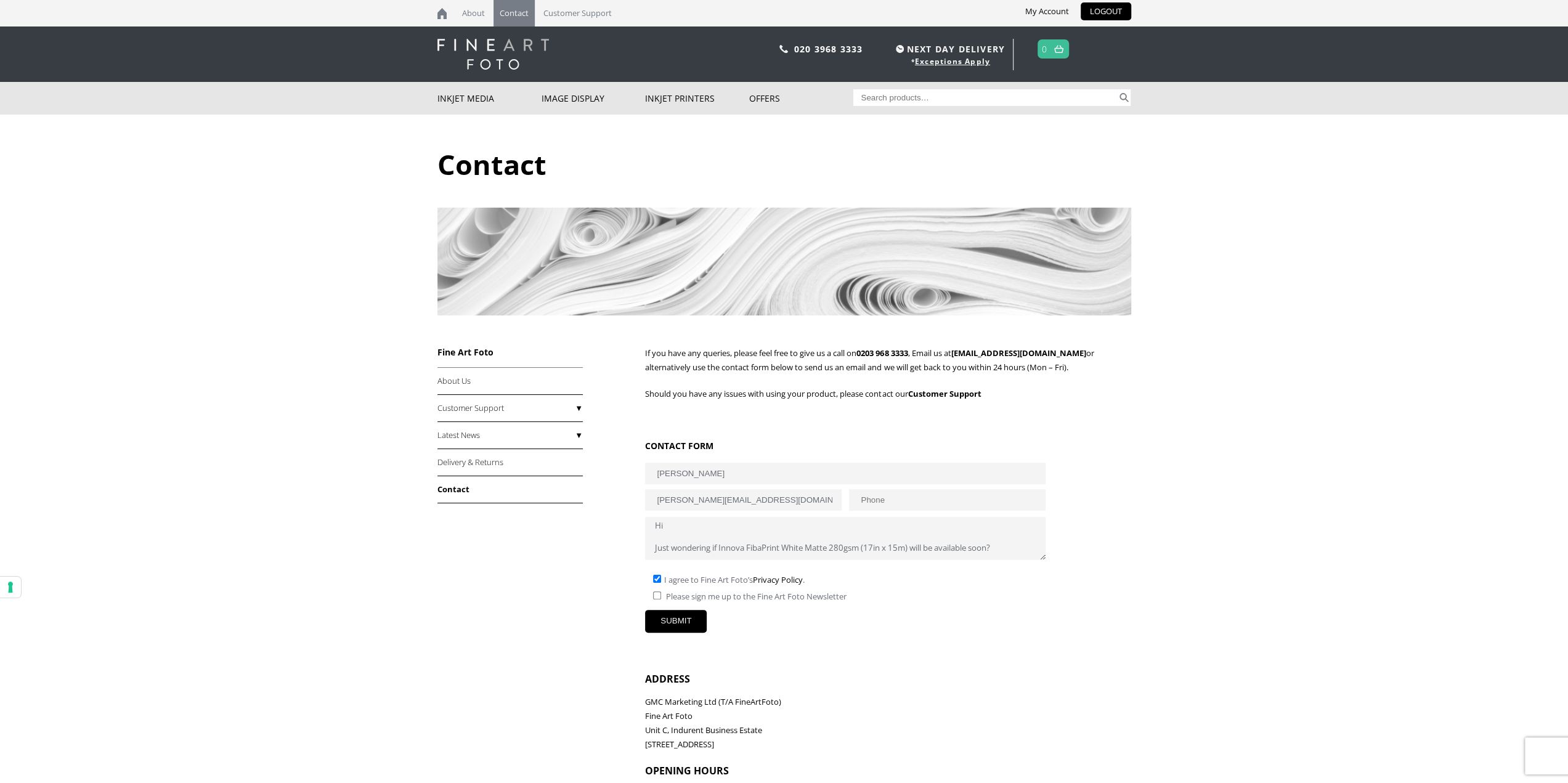
click at [916, 550] on textarea "Hi Just wondering if Innova FibaPrint White Matte 280gsm (17in x 15m) will be a…" at bounding box center [845, 538] width 400 height 44
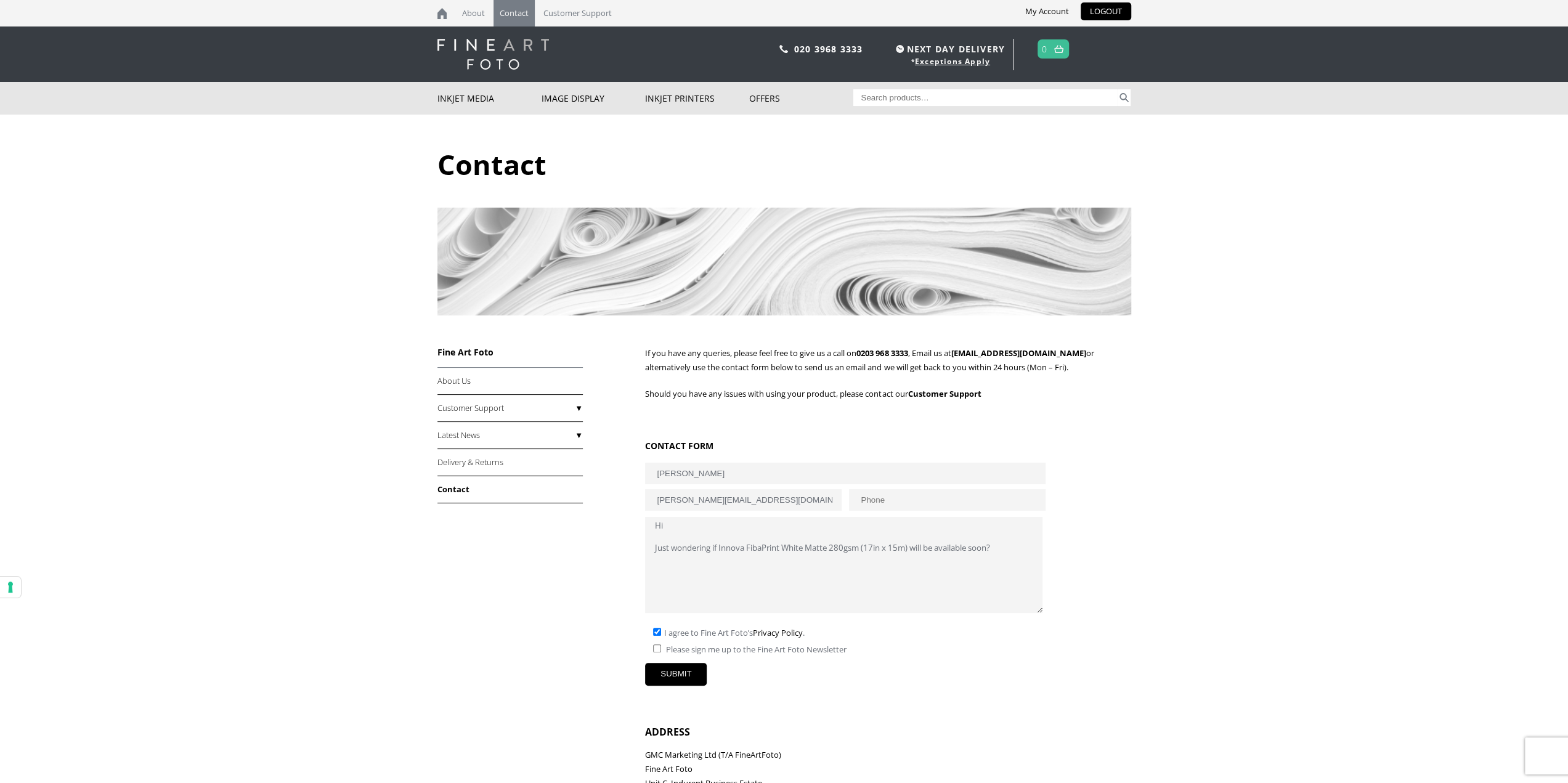
drag, startPoint x: 1042, startPoint y: 558, endPoint x: 918, endPoint y: 604, distance: 132.3
click at [1040, 613] on textarea "Hi Just wondering if Innova FibaPrint White Matte 280gsm (17in x 15m) will be a…" at bounding box center [843, 565] width 397 height 96
click at [701, 568] on textarea "Hi Just wondering if Innova FibaPrint White Matte 280gsm (17in x 15m) will be a…" at bounding box center [843, 568] width 396 height 102
click at [1031, 549] on textarea "Hi Just wondering if Innova FibaPrint White Matte 280gsm (17in x 15m) will be a…" at bounding box center [843, 568] width 396 height 102
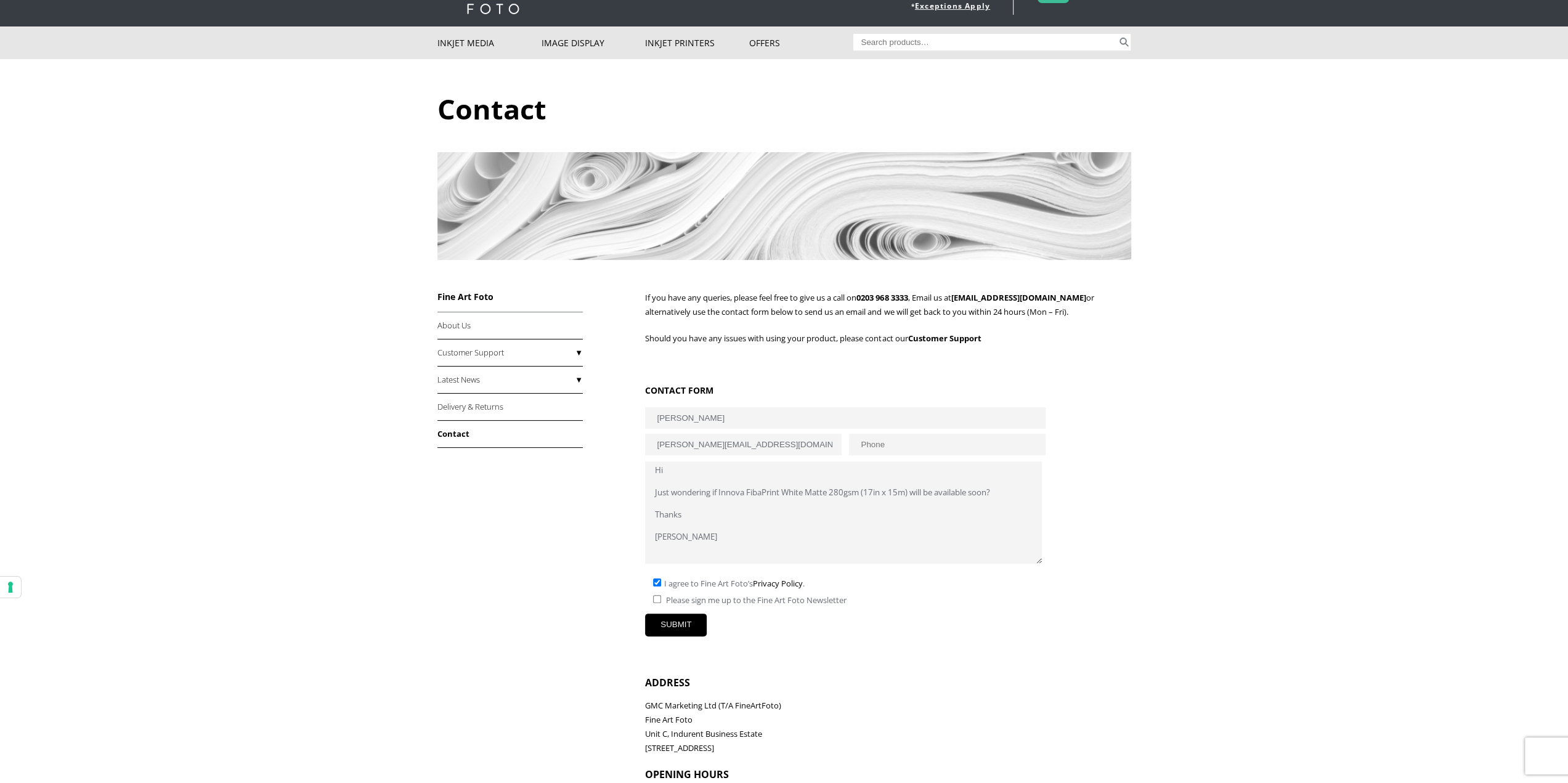
scroll to position [123, 0]
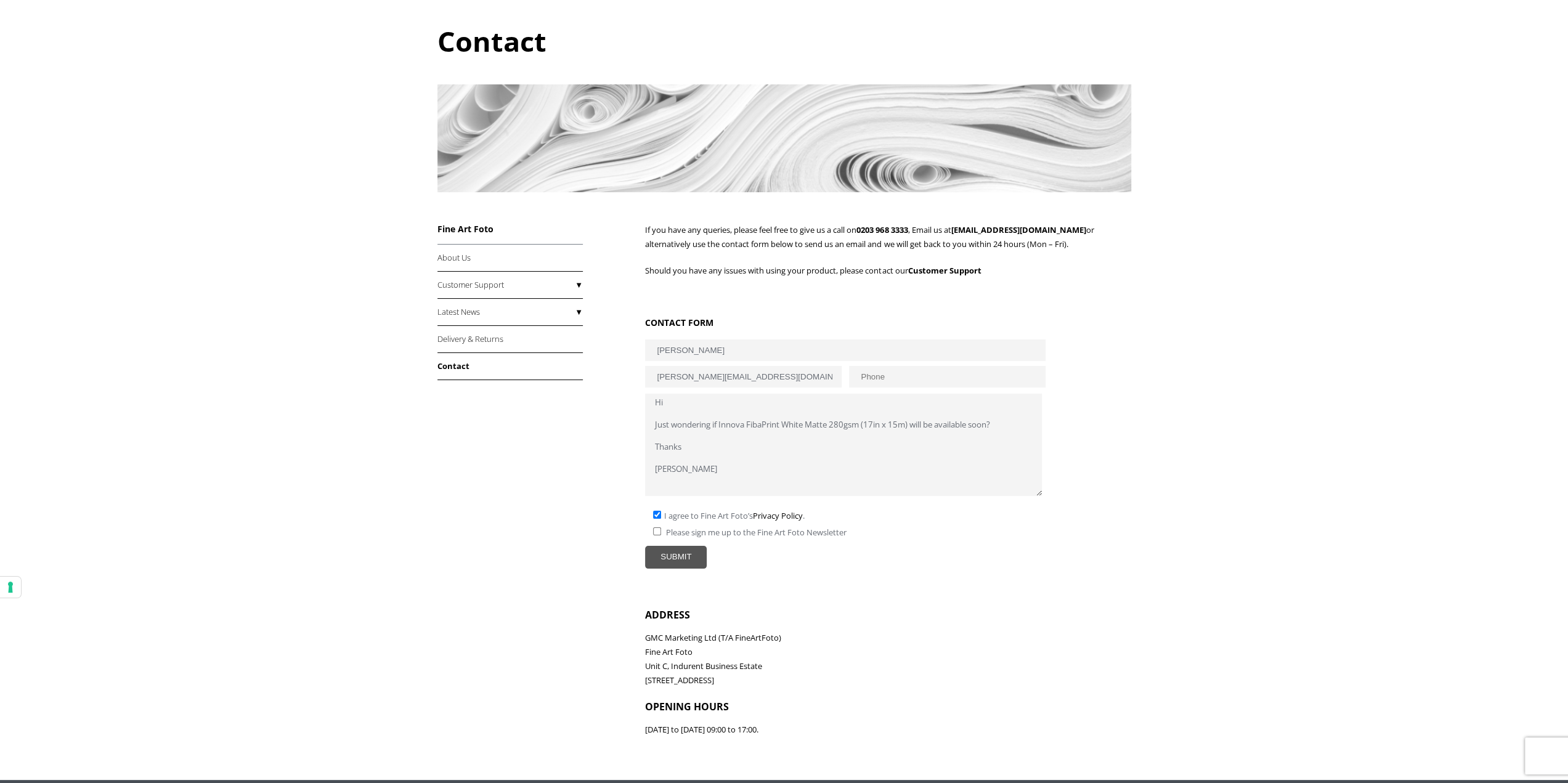
type textarea "Hi Just wondering if Innova FibaPrint White Matte 280gsm (17in x 15m) will be a…"
click at [668, 557] on input "SUBMIT" at bounding box center [676, 558] width 62 height 23
